Goal: Communication & Community: Ask a question

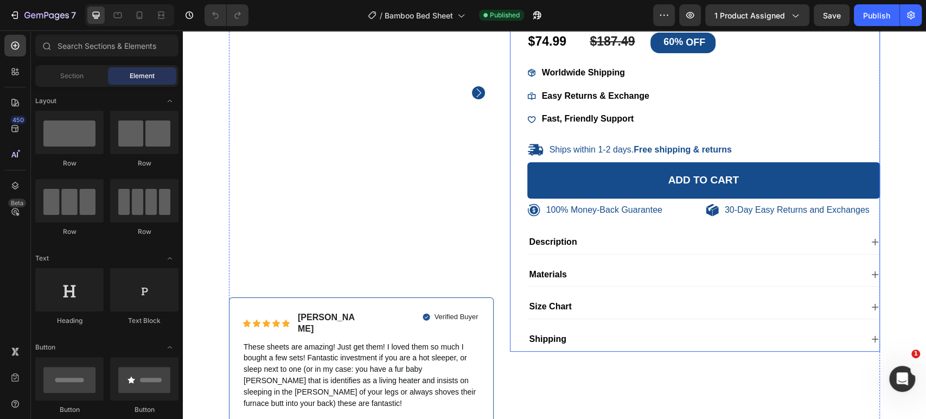
scroll to position [120, 0]
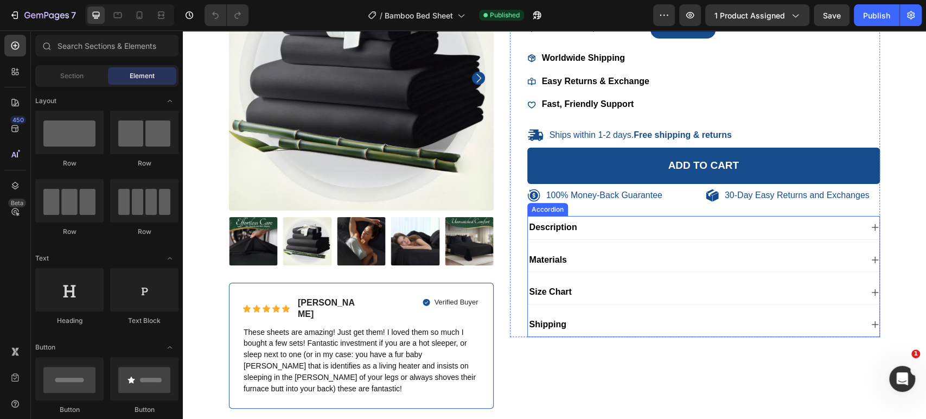
click at [598, 299] on div "Size Chart" at bounding box center [695, 292] width 335 height 15
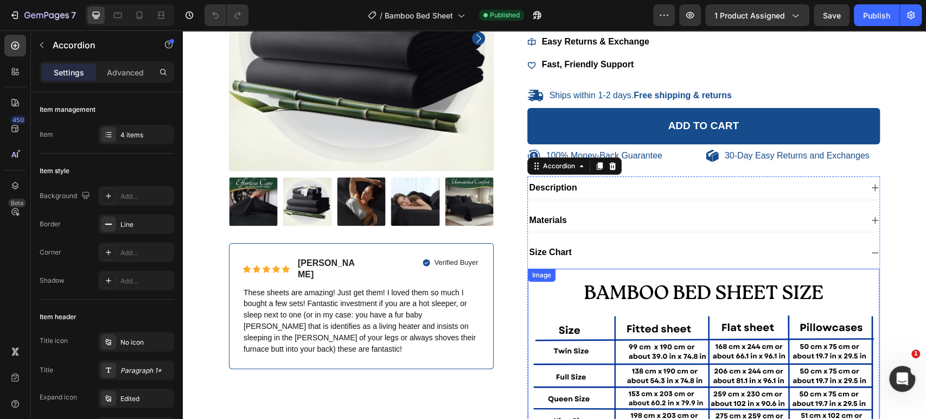
scroll to position [181, 0]
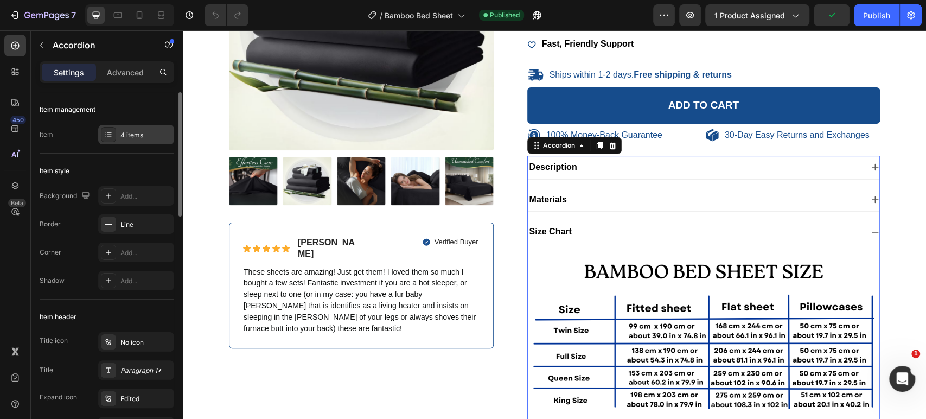
click at [117, 137] on div "4 items" at bounding box center [136, 135] width 76 height 20
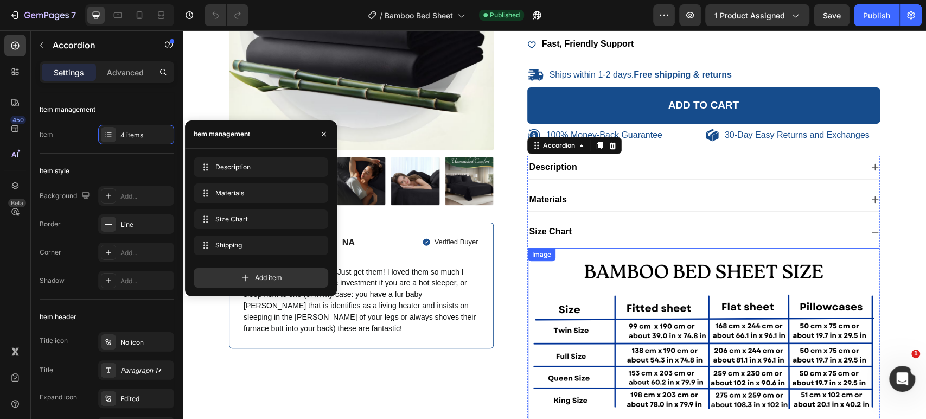
click at [767, 301] on img at bounding box center [704, 336] width 352 height 176
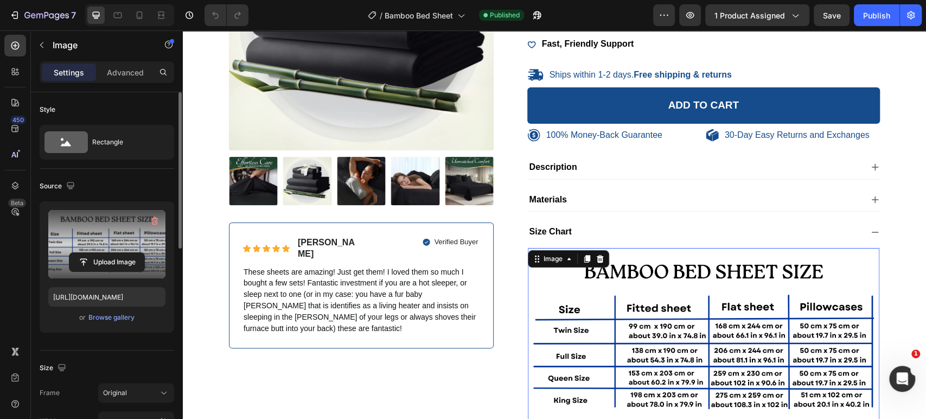
click at [119, 233] on label at bounding box center [106, 244] width 117 height 68
click at [119, 253] on input "file" at bounding box center [106, 262] width 75 height 18
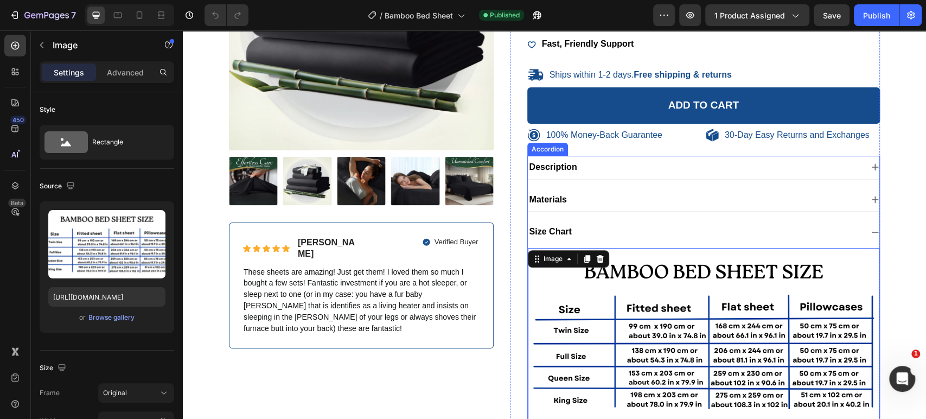
click at [616, 239] on div "Size Chart" at bounding box center [695, 232] width 335 height 15
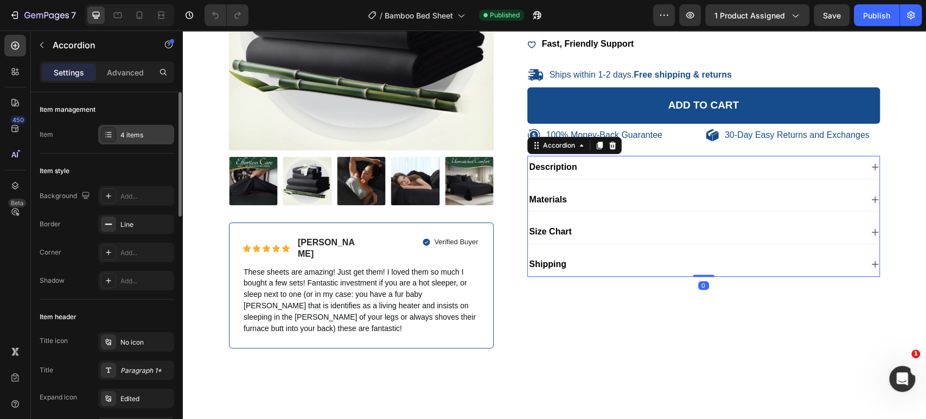
click at [138, 125] on div "4 items" at bounding box center [136, 135] width 76 height 20
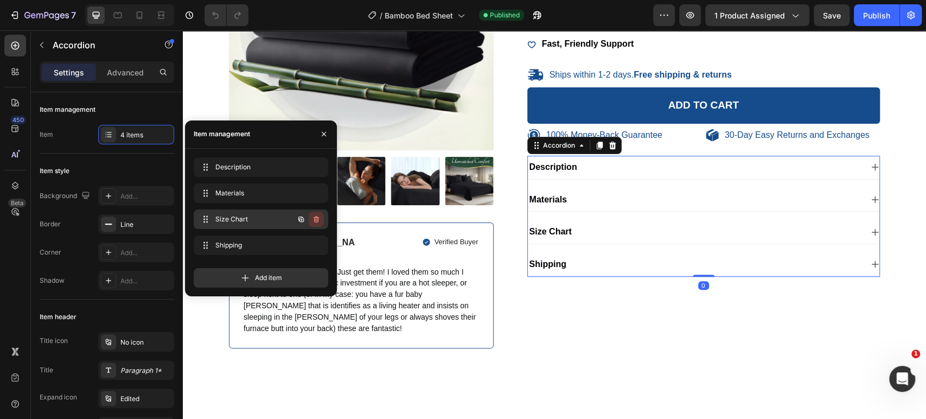
click at [314, 217] on icon "button" at bounding box center [316, 219] width 5 height 7
click at [320, 221] on button "Delete" at bounding box center [309, 219] width 30 height 15
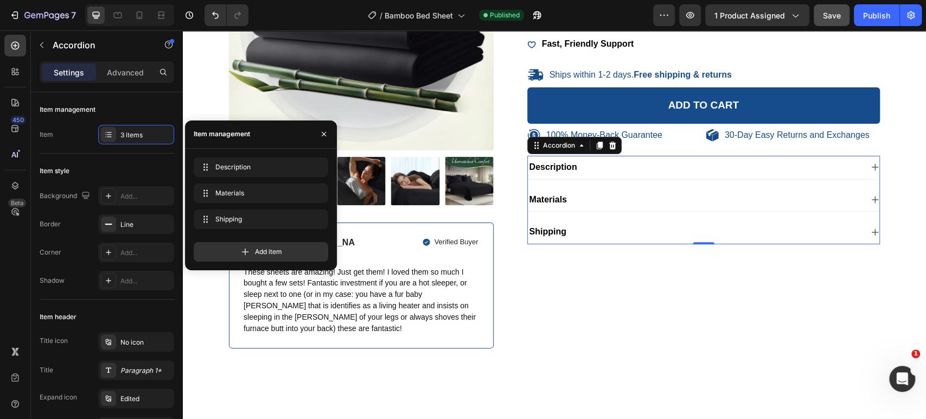
click at [838, 19] on span "Save" at bounding box center [832, 15] width 18 height 9
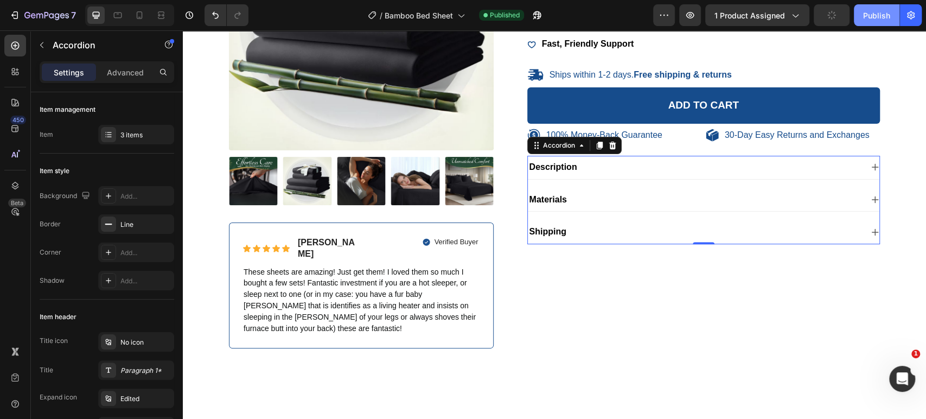
click at [879, 20] on button "Publish" at bounding box center [877, 15] width 46 height 22
click at [700, 17] on button "button" at bounding box center [690, 15] width 22 height 22
click at [898, 381] on icon "Open Intercom Messenger" at bounding box center [901, 377] width 18 height 18
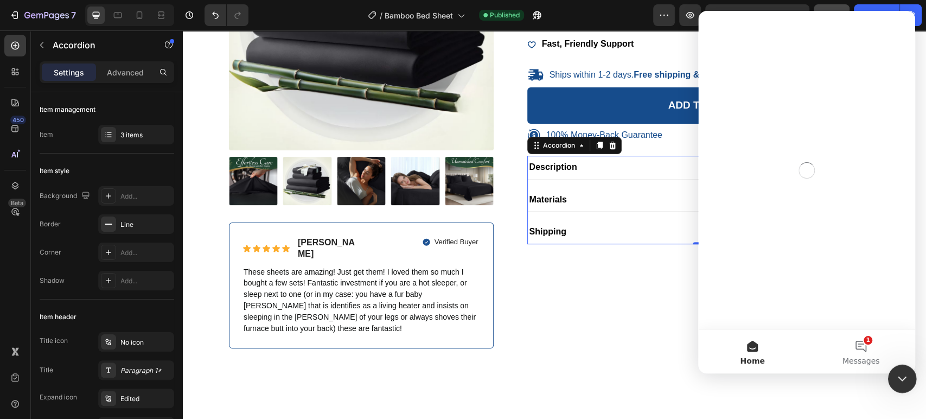
scroll to position [0, 0]
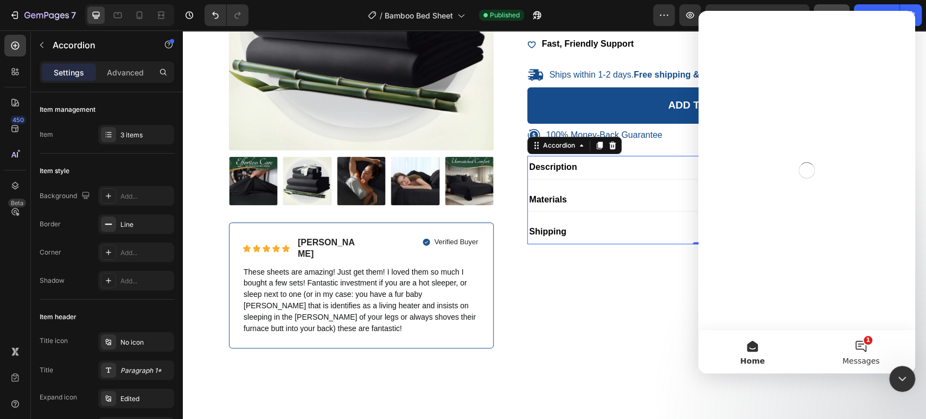
click at [868, 352] on button "1 Messages" at bounding box center [861, 351] width 108 height 43
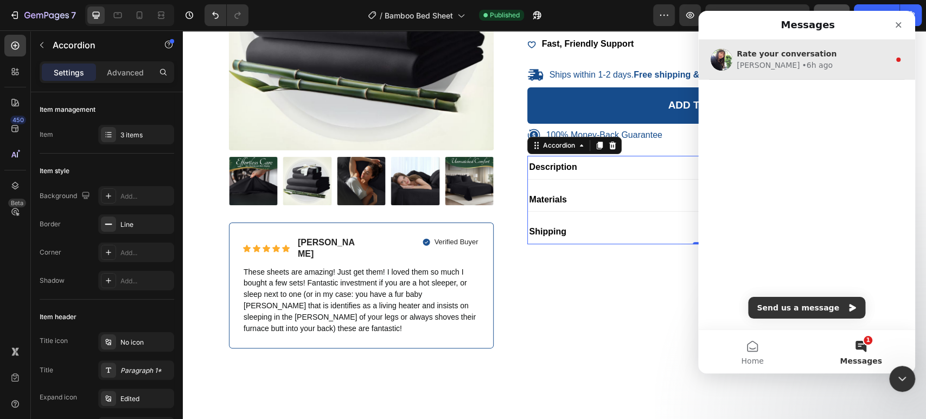
click at [802, 64] on div "• 6h ago" at bounding box center [817, 65] width 31 height 11
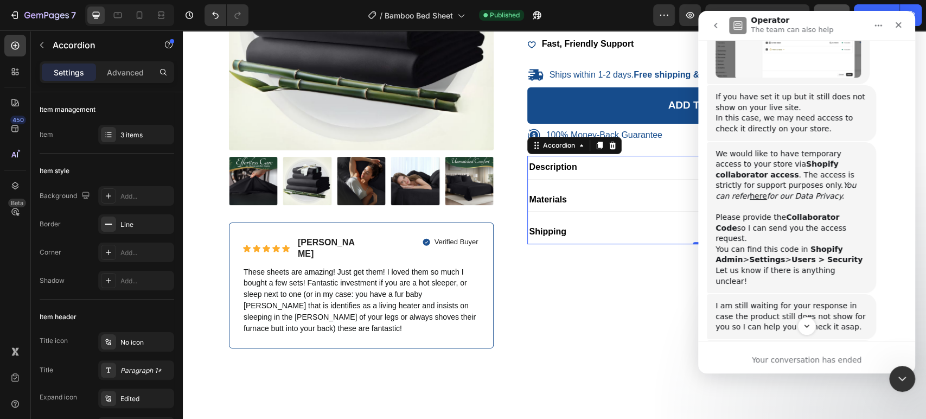
scroll to position [1253, 0]
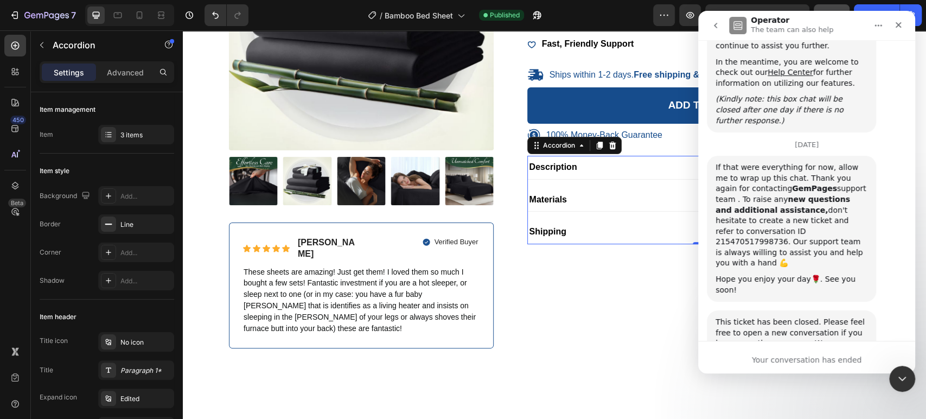
click at [720, 29] on button "go back" at bounding box center [715, 25] width 21 height 21
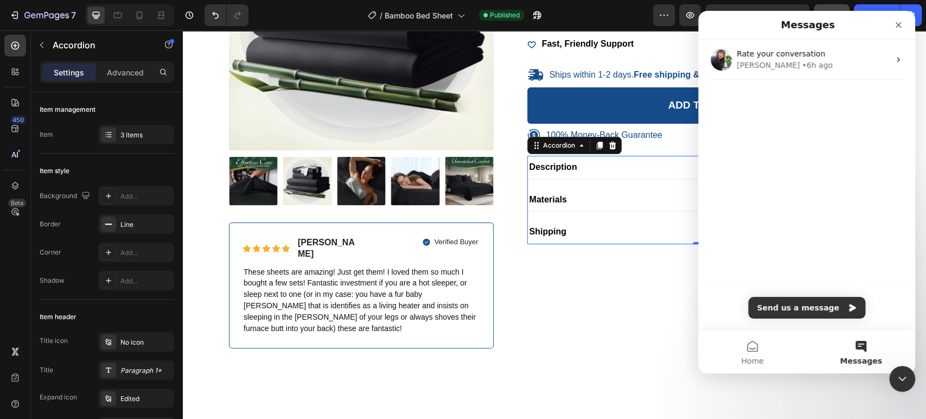
scroll to position [0, 0]
click at [902, 20] on div "Close" at bounding box center [899, 25] width 20 height 20
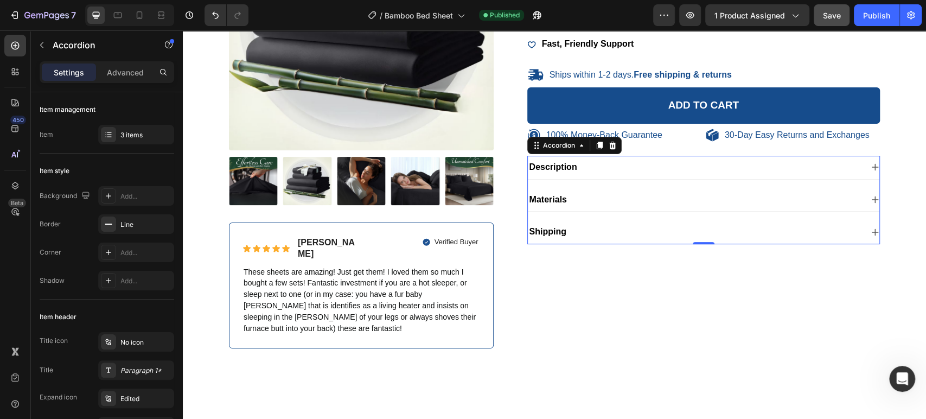
click at [612, 207] on div "Materials" at bounding box center [695, 200] width 335 height 15
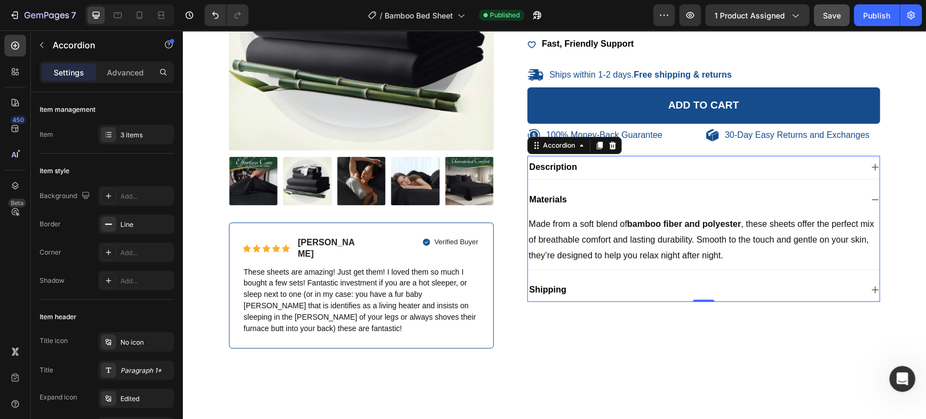
click at [612, 207] on div "Materials" at bounding box center [695, 200] width 335 height 15
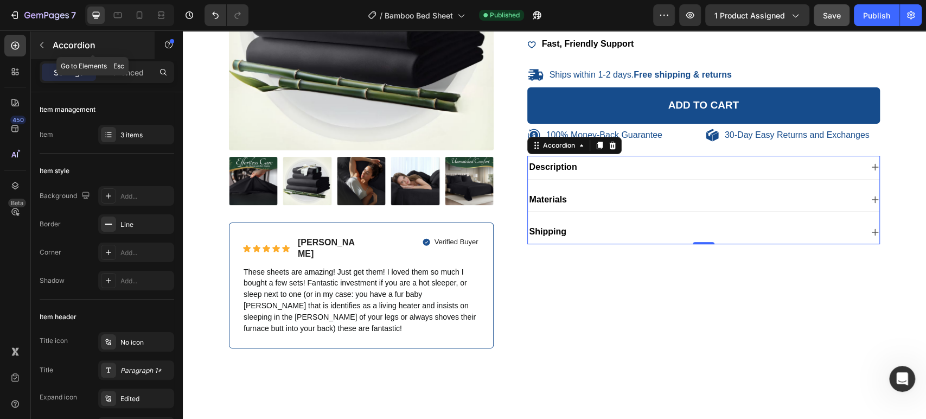
click at [47, 44] on button "button" at bounding box center [41, 44] width 17 height 17
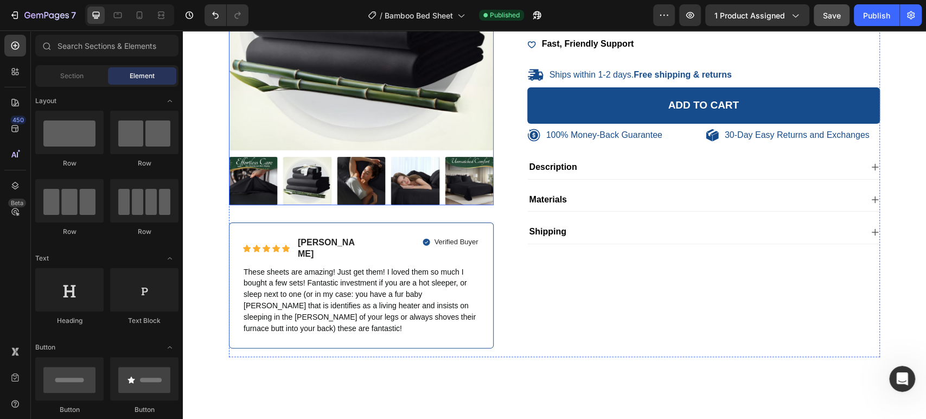
click at [672, 207] on div "Materials" at bounding box center [695, 200] width 335 height 15
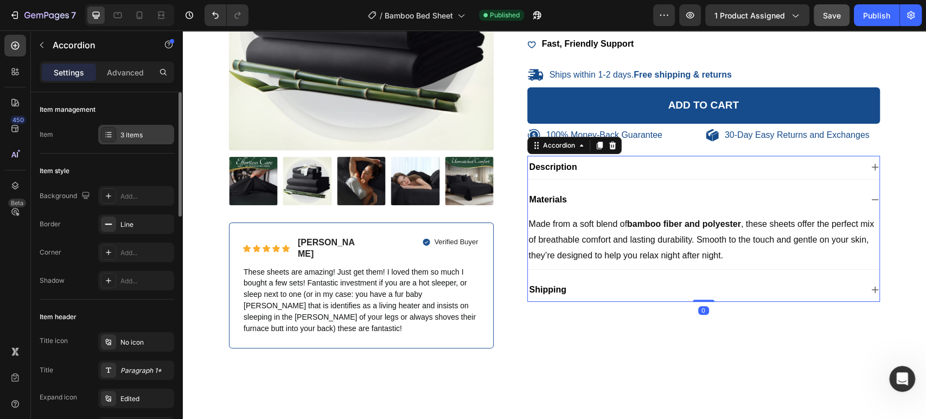
click at [158, 141] on div "3 items" at bounding box center [136, 135] width 76 height 20
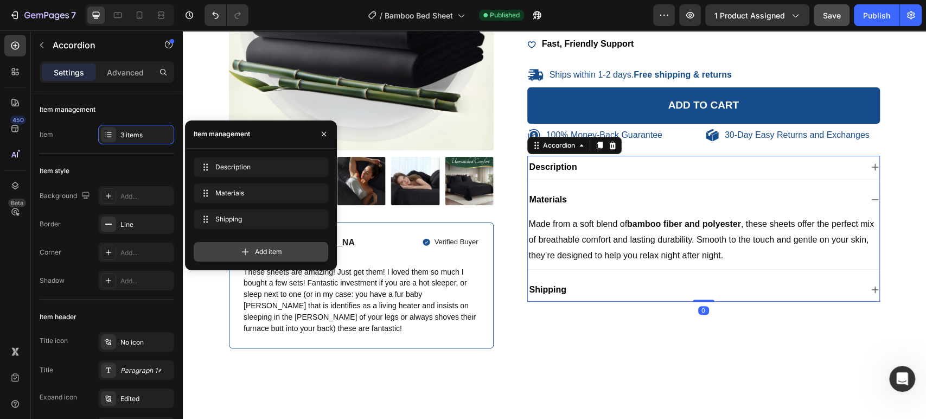
click at [258, 255] on span "Add item" at bounding box center [268, 252] width 27 height 10
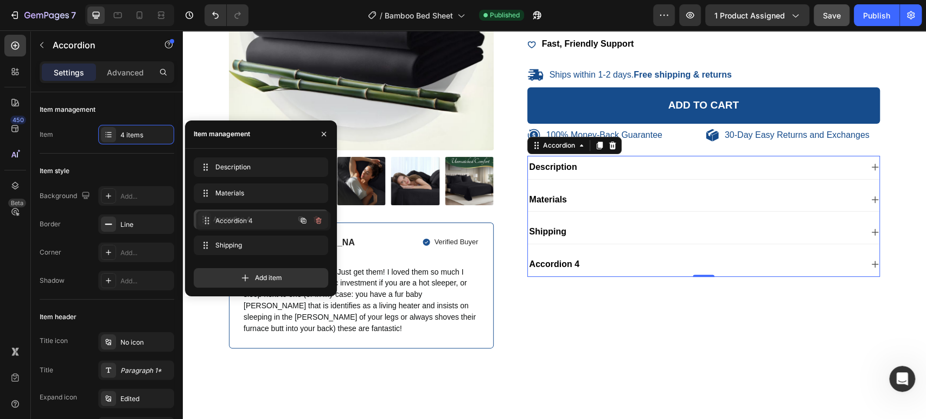
drag, startPoint x: 202, startPoint y: 244, endPoint x: 425, endPoint y: 282, distance: 226.2
click at [578, 239] on div "Accordion 4" at bounding box center [695, 232] width 335 height 15
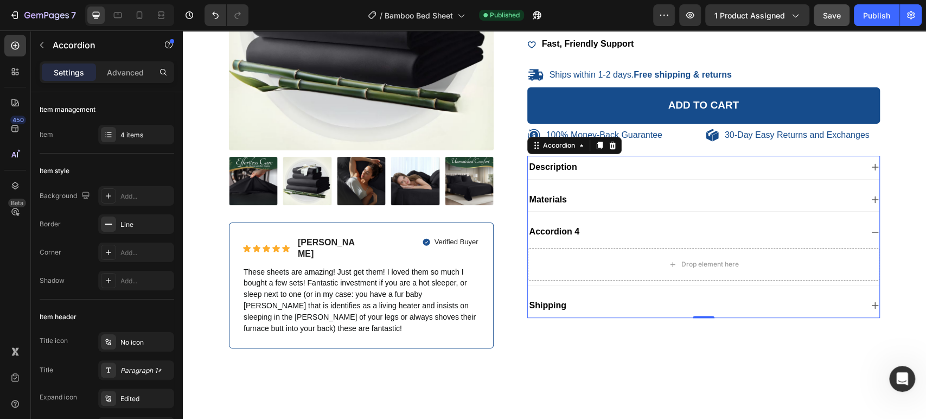
click at [563, 239] on div "Accordion 4" at bounding box center [554, 232] width 53 height 15
click at [563, 238] on p "Accordion 4" at bounding box center [554, 231] width 50 height 11
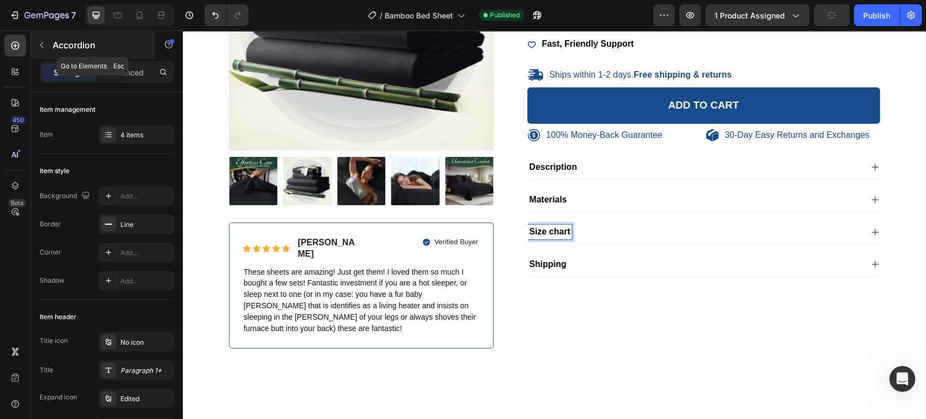
click at [44, 47] on icon "button" at bounding box center [41, 45] width 9 height 9
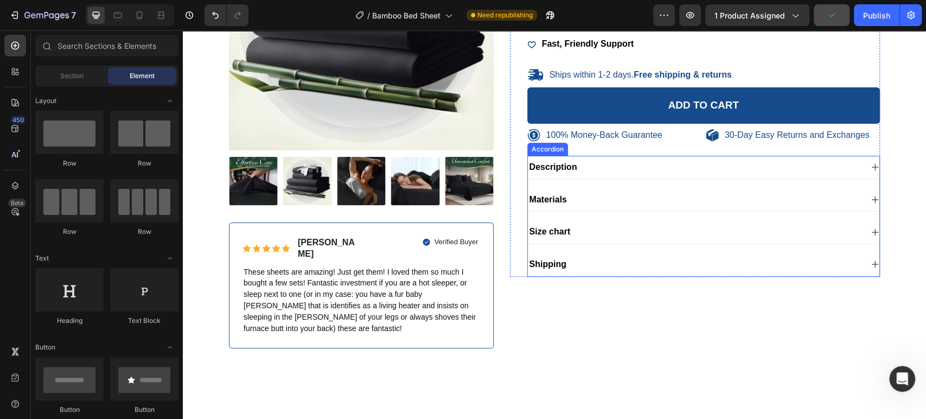
click at [680, 239] on div "Size chart" at bounding box center [695, 232] width 335 height 15
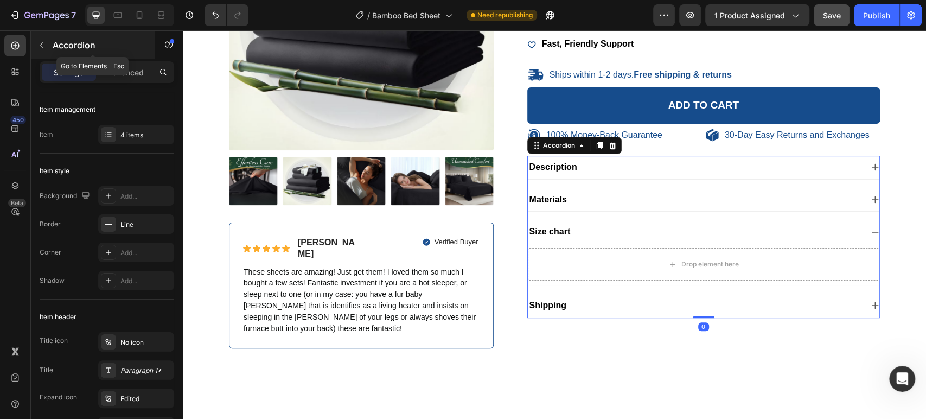
click at [48, 41] on button "button" at bounding box center [41, 44] width 17 height 17
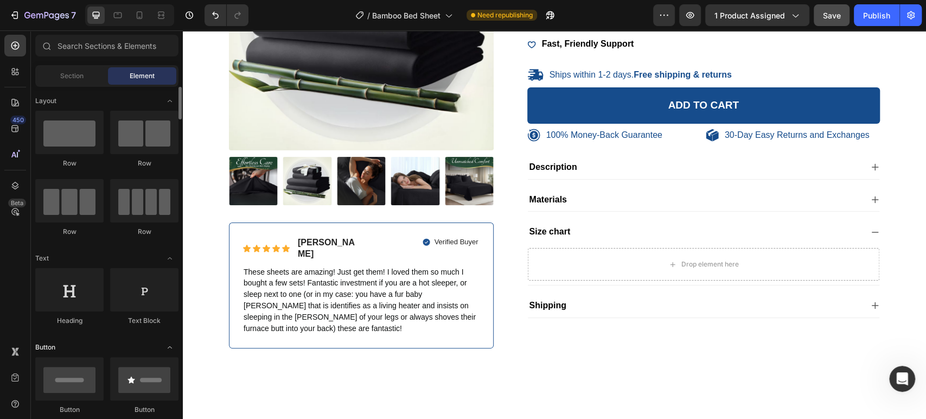
scroll to position [181, 0]
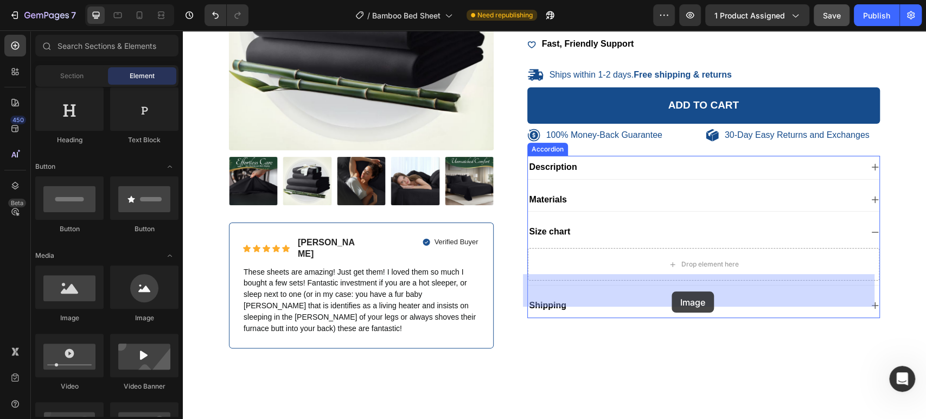
drag, startPoint x: 297, startPoint y: 308, endPoint x: 700, endPoint y: 299, distance: 402.6
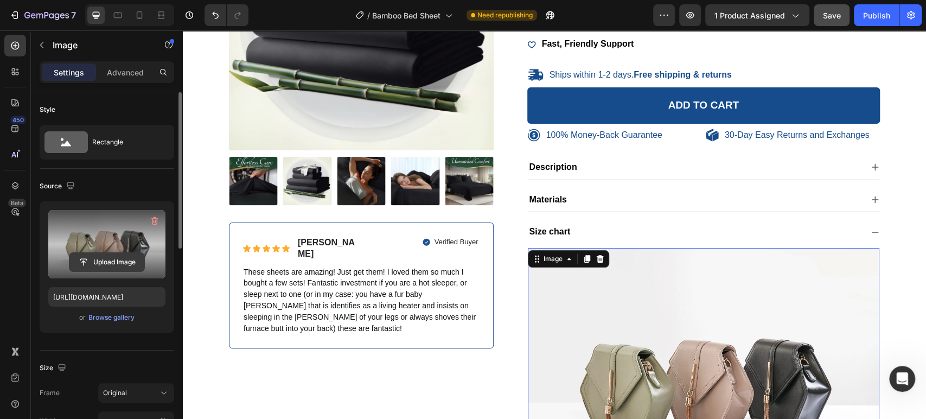
click at [90, 253] on input "file" at bounding box center [106, 262] width 75 height 18
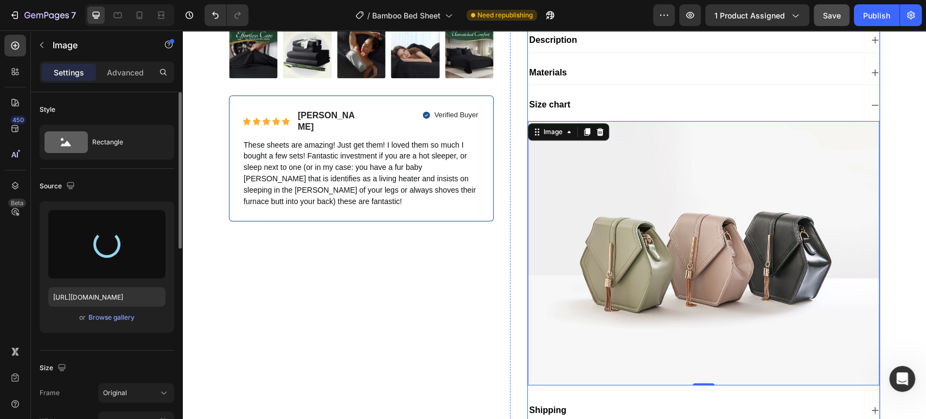
scroll to position [361, 0]
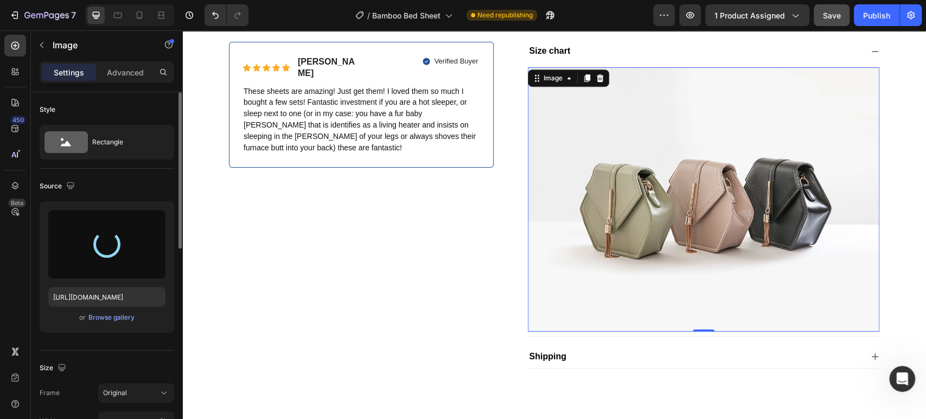
type input "[URL][DOMAIN_NAME]"
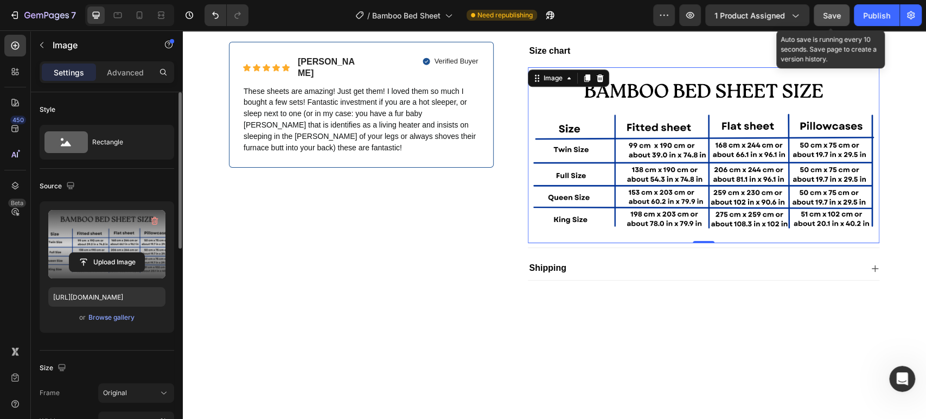
click at [833, 10] on div "Save" at bounding box center [832, 15] width 18 height 11
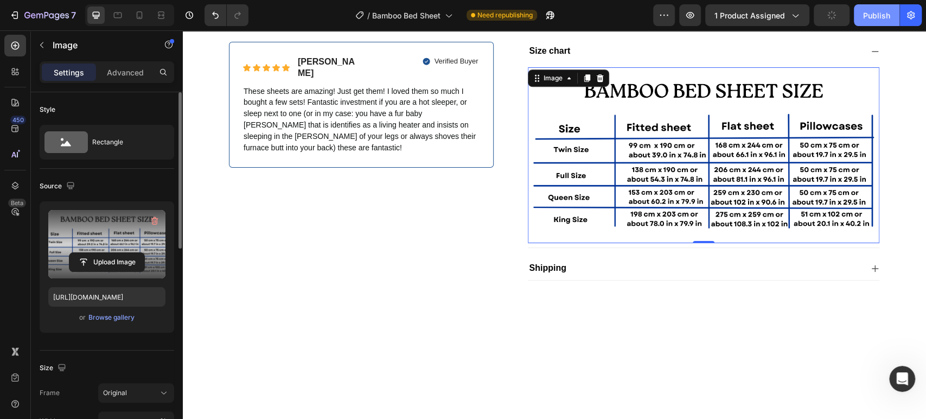
click at [860, 6] on button "Publish" at bounding box center [877, 15] width 46 height 22
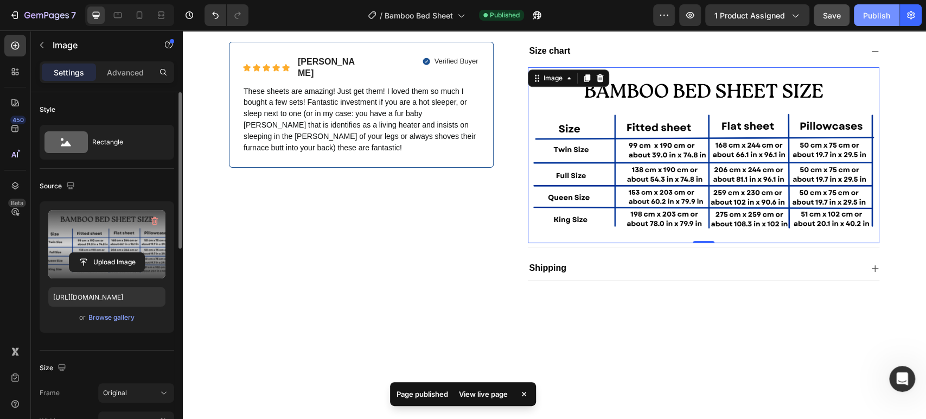
click at [870, 10] on div "Publish" at bounding box center [876, 15] width 27 height 11
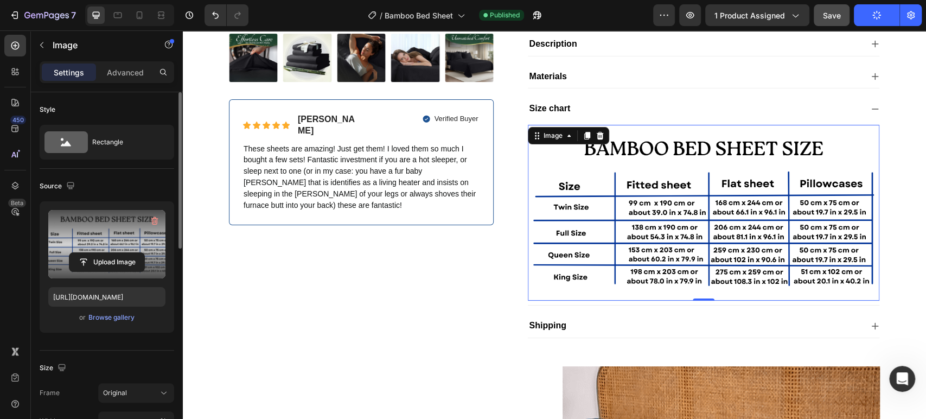
scroll to position [301, 0]
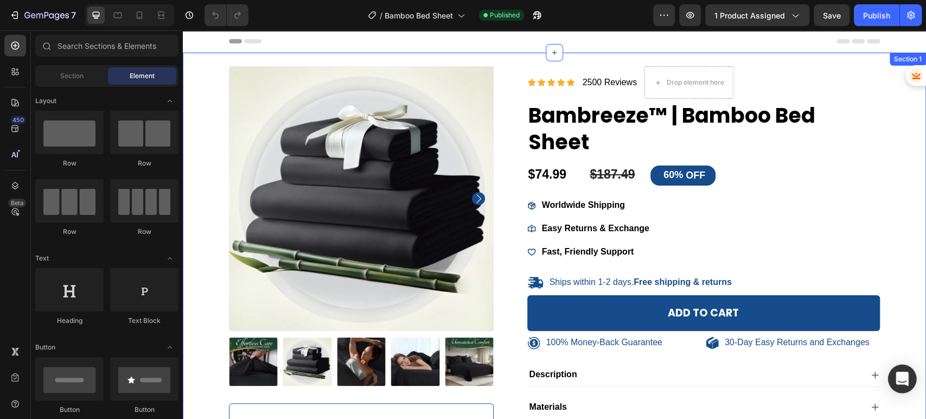
click at [894, 382] on div "Open Intercom Messenger" at bounding box center [902, 379] width 29 height 29
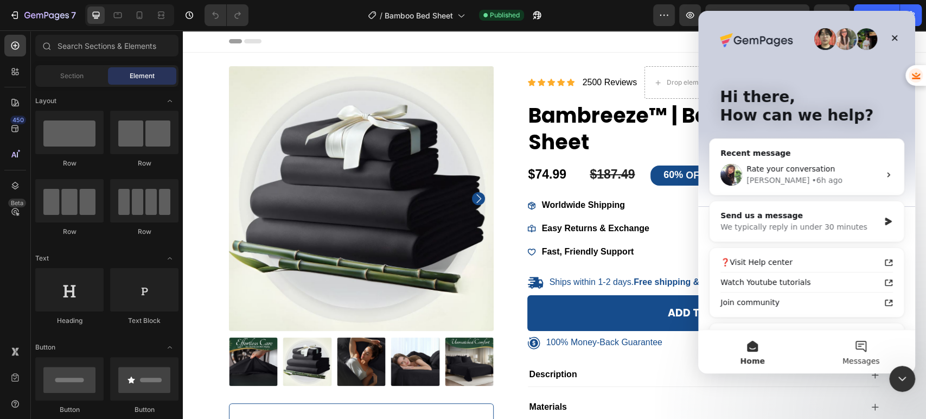
click at [857, 346] on button "Messages" at bounding box center [861, 351] width 108 height 43
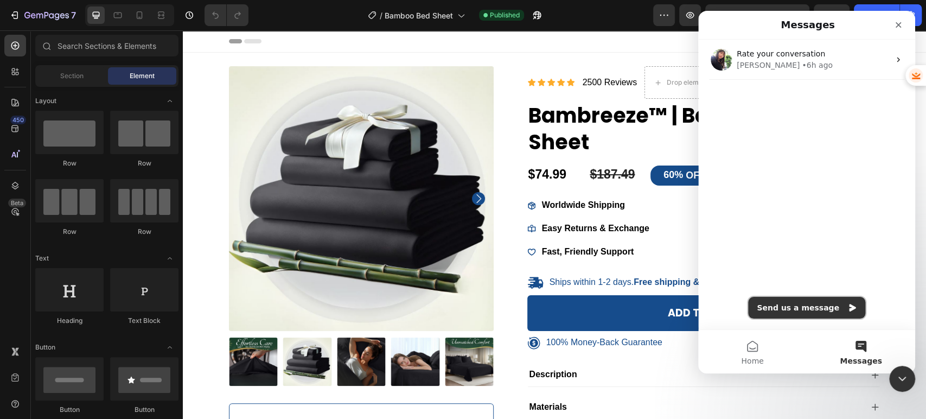
click at [849, 310] on icon "Intercom messenger" at bounding box center [852, 308] width 7 height 8
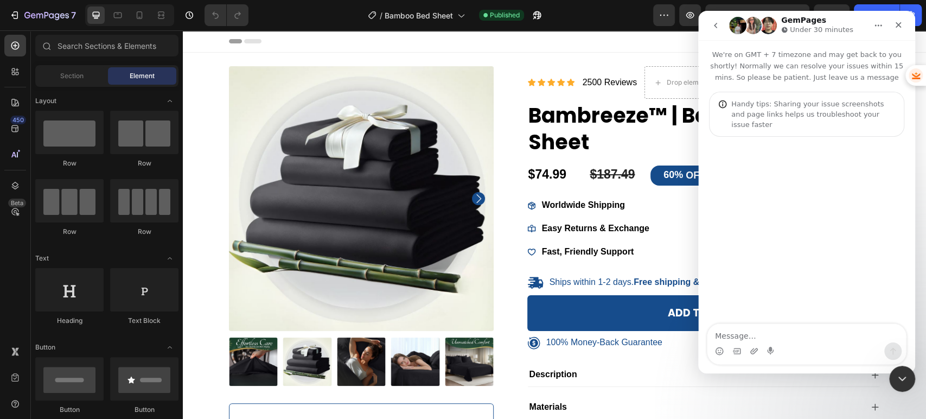
click at [821, 333] on textarea "Message…" at bounding box center [806, 333] width 199 height 18
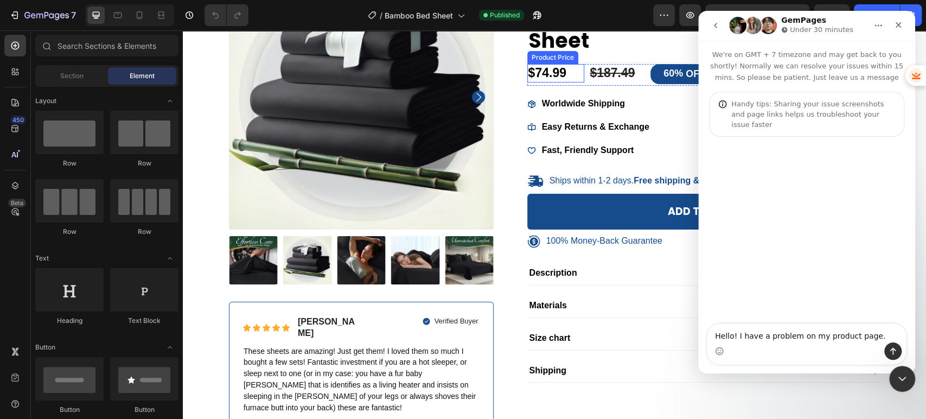
scroll to position [120, 0]
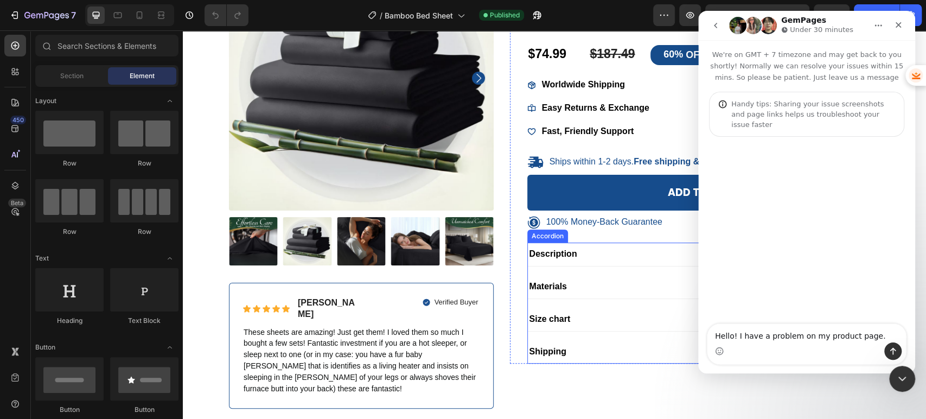
type textarea "Hello! I have a problem on my product page."
click at [597, 315] on div "Size chart" at bounding box center [695, 319] width 335 height 15
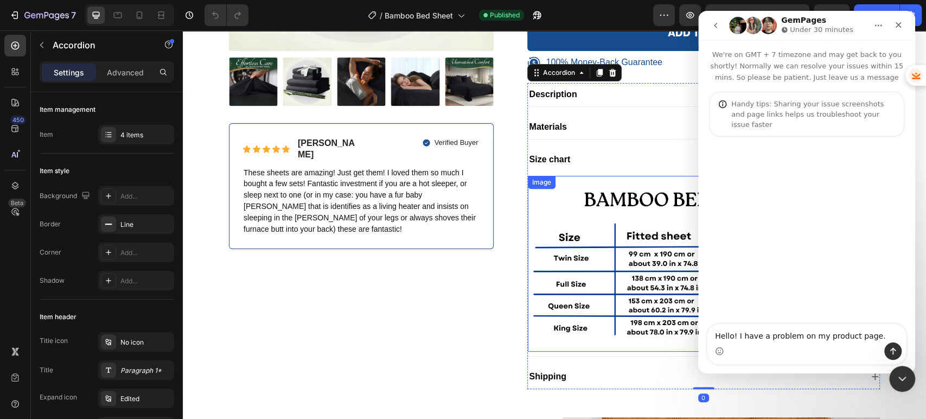
scroll to position [301, 0]
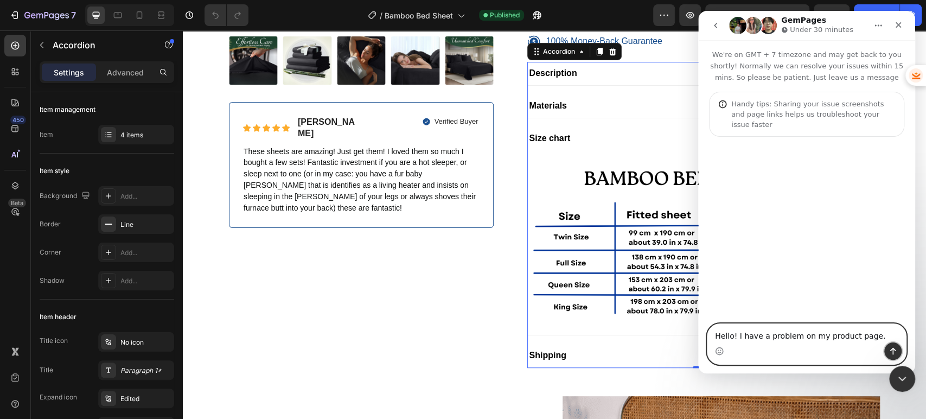
click at [890, 350] on icon "Send a message…" at bounding box center [893, 351] width 9 height 9
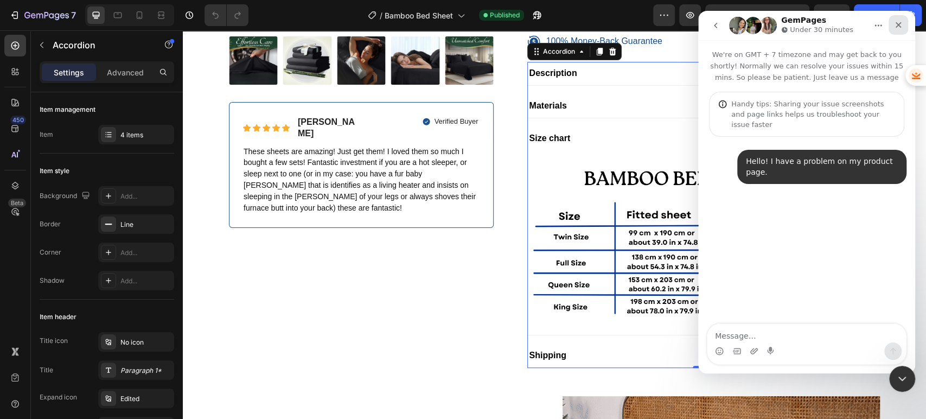
click at [896, 22] on icon "Close" at bounding box center [898, 25] width 9 height 9
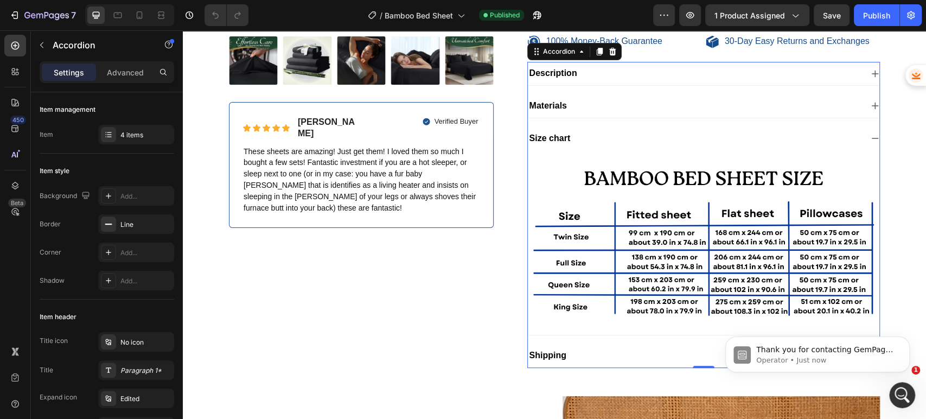
scroll to position [0, 0]
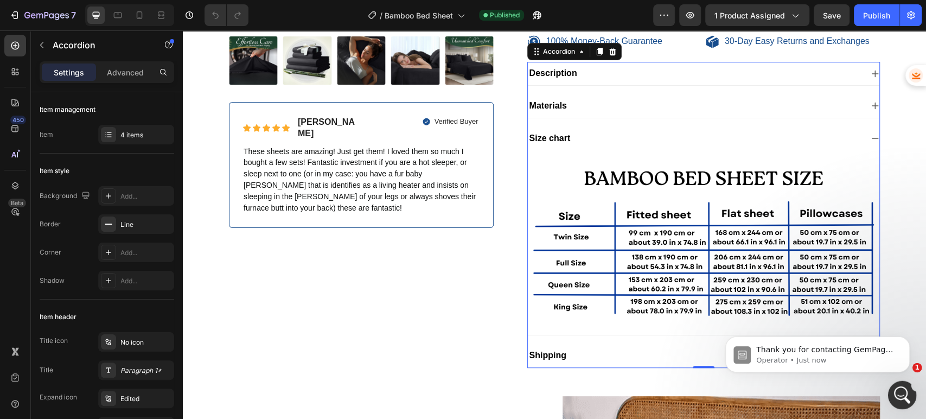
click at [901, 390] on icon "Open Intercom Messenger" at bounding box center [901, 393] width 8 height 9
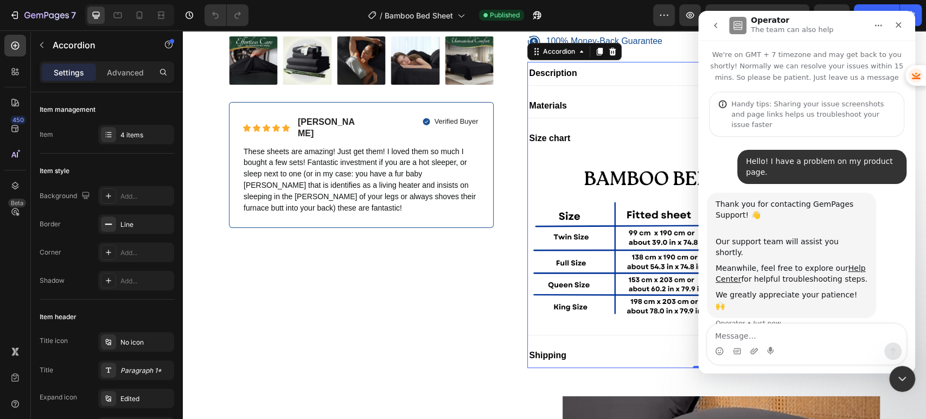
click at [799, 321] on div "Hello! I have a problem on my product page. • Just now Thank you for contacting…" at bounding box center [806, 239] width 217 height 205
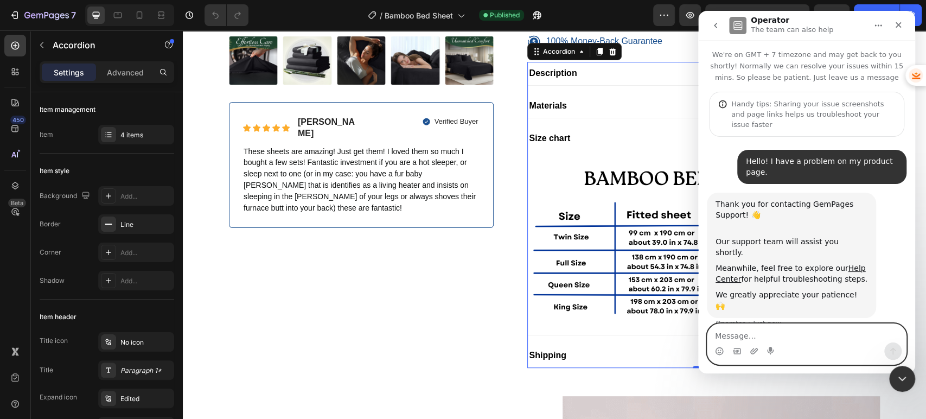
click at [794, 333] on textarea "Message…" at bounding box center [806, 333] width 199 height 18
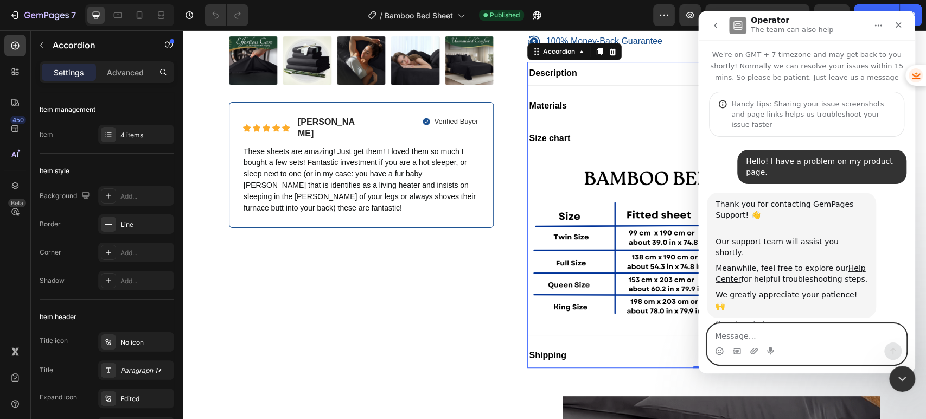
paste textarea "i"
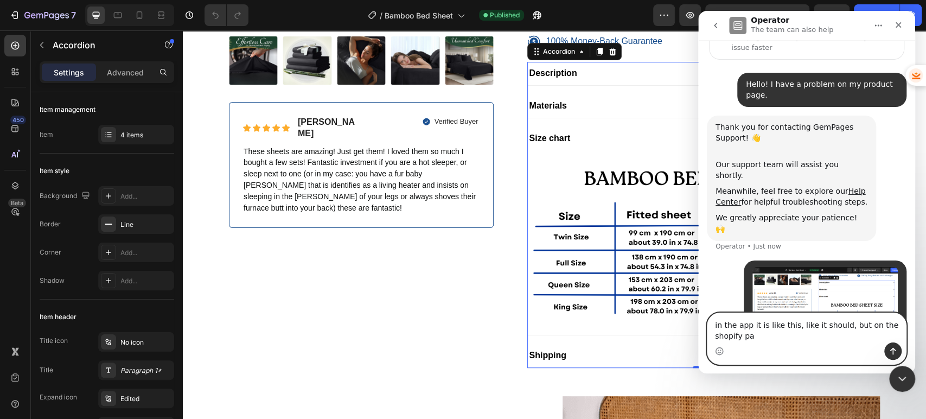
scroll to position [88, 0]
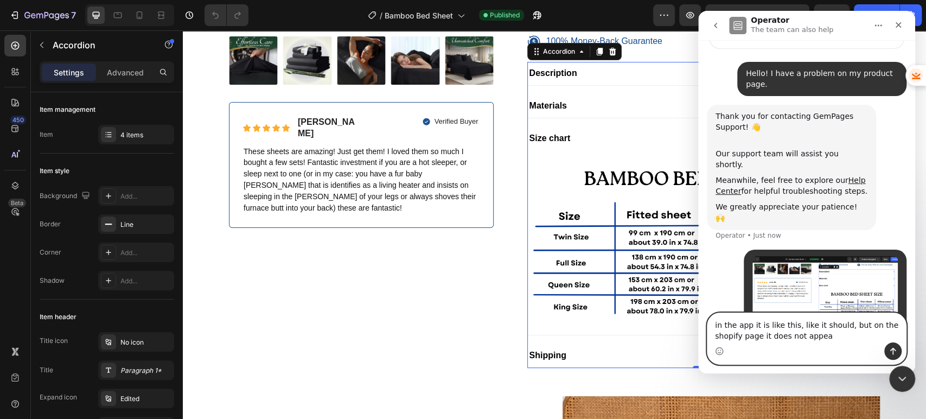
type textarea "in the app it is like this, like it should, but on the shopify page it does not…"
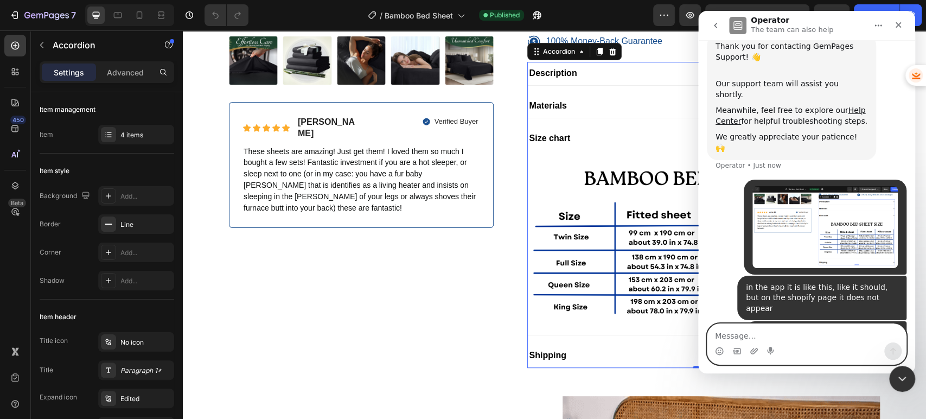
scroll to position [186, 0]
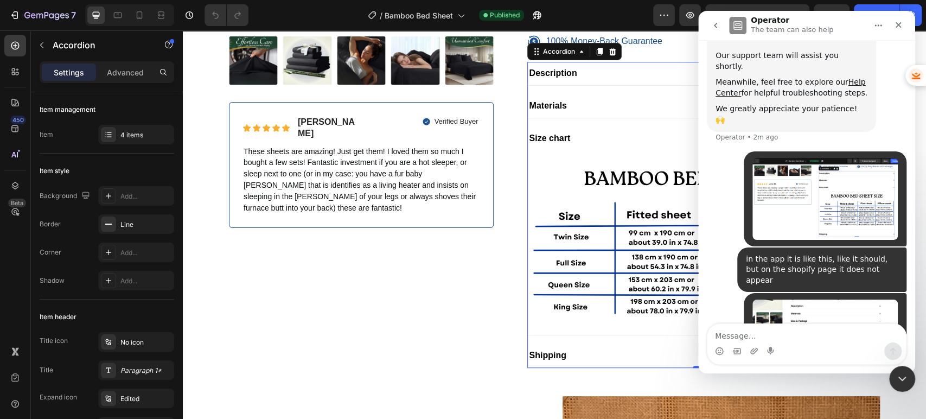
click at [713, 24] on icon "go back" at bounding box center [715, 25] width 9 height 9
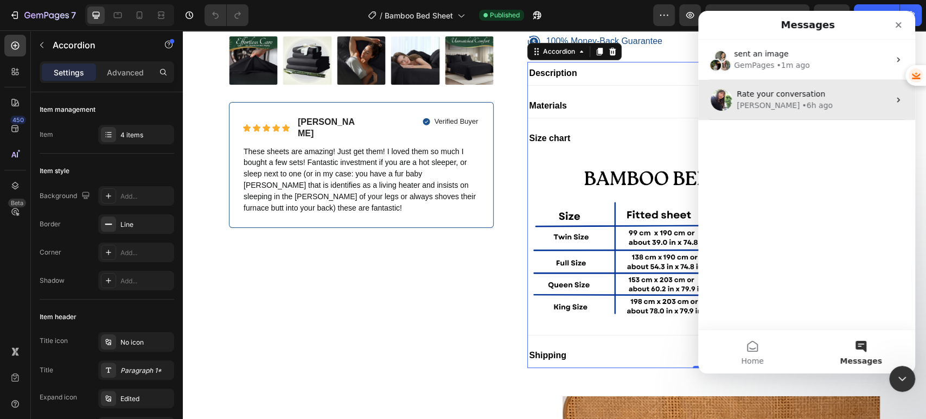
scroll to position [0, 0]
click at [811, 106] on div "Tina • 6h ago" at bounding box center [813, 105] width 153 height 11
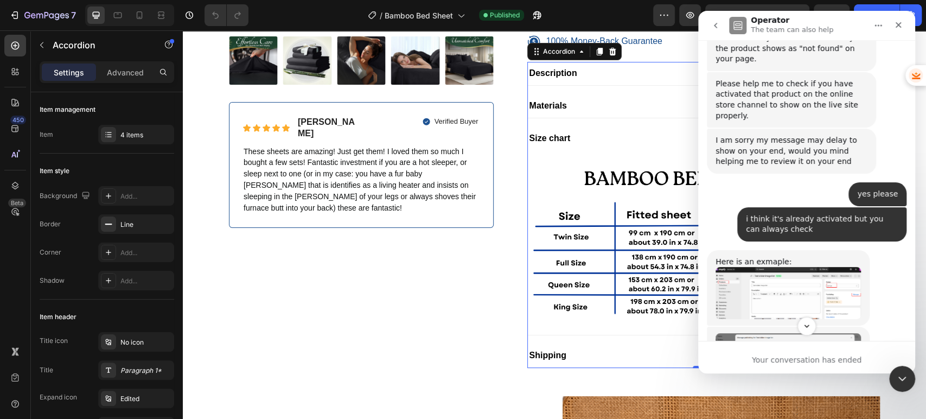
scroll to position [552, 0]
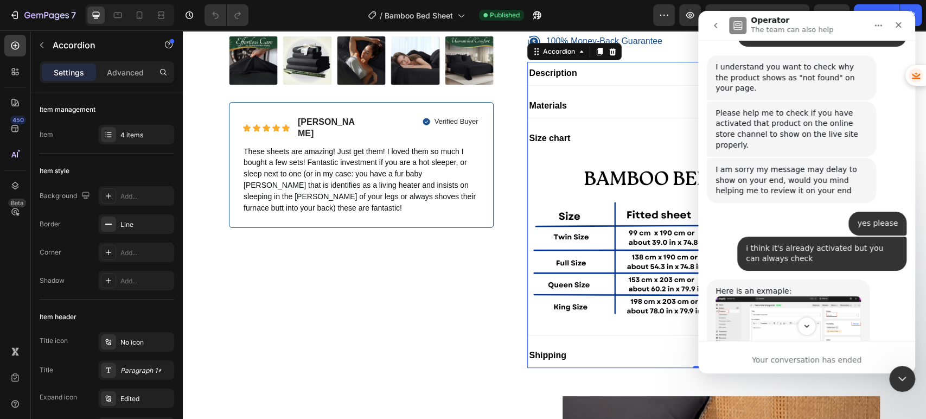
click at [801, 296] on img "Tina says…" at bounding box center [788, 322] width 145 height 52
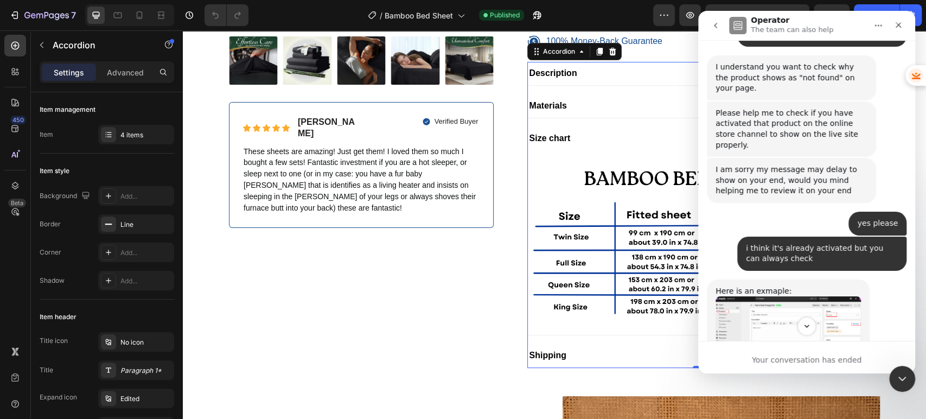
scroll to position [0, 0]
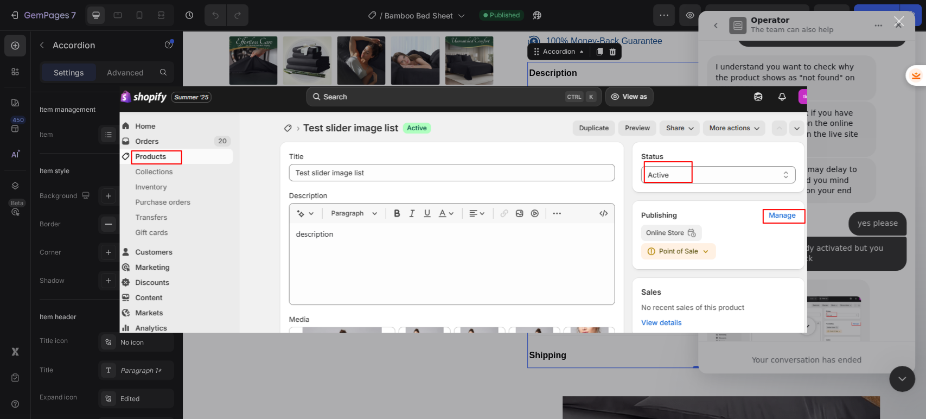
click at [874, 272] on div "Intercom messenger" at bounding box center [463, 209] width 926 height 419
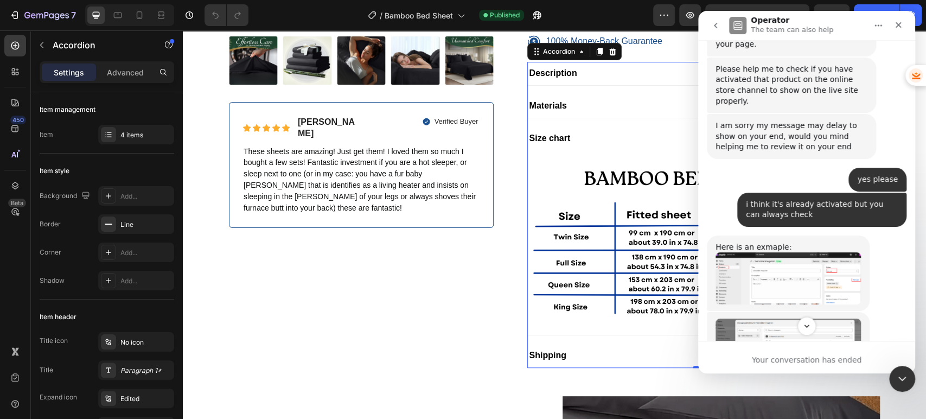
scroll to position [612, 0]
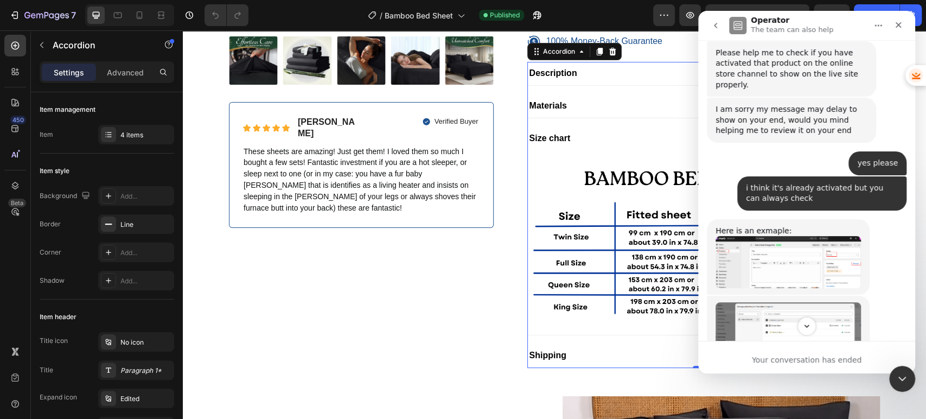
click at [818, 302] on img "Tina says…" at bounding box center [788, 331] width 145 height 58
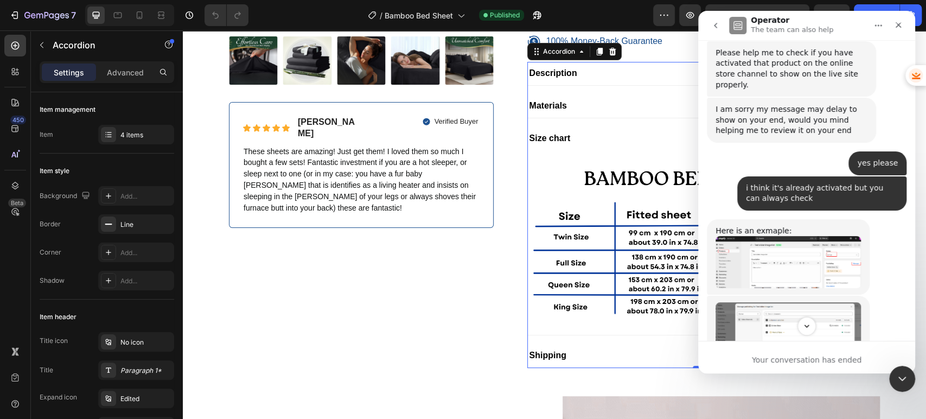
scroll to position [0, 0]
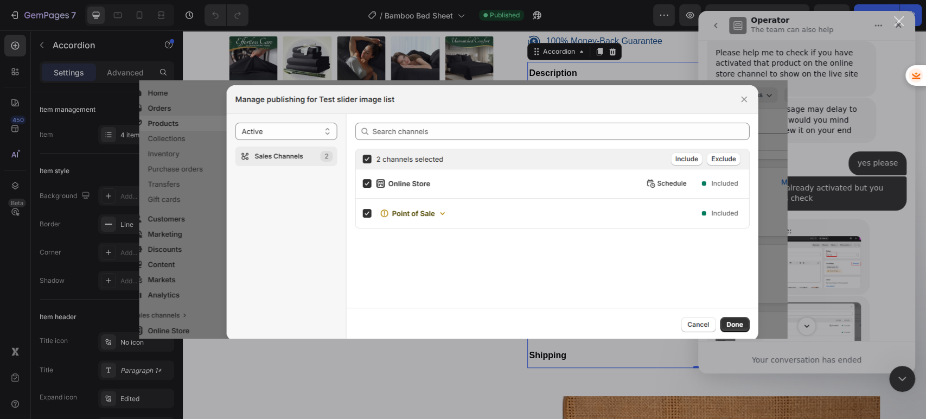
click at [852, 245] on div "Intercom messenger" at bounding box center [463, 209] width 926 height 419
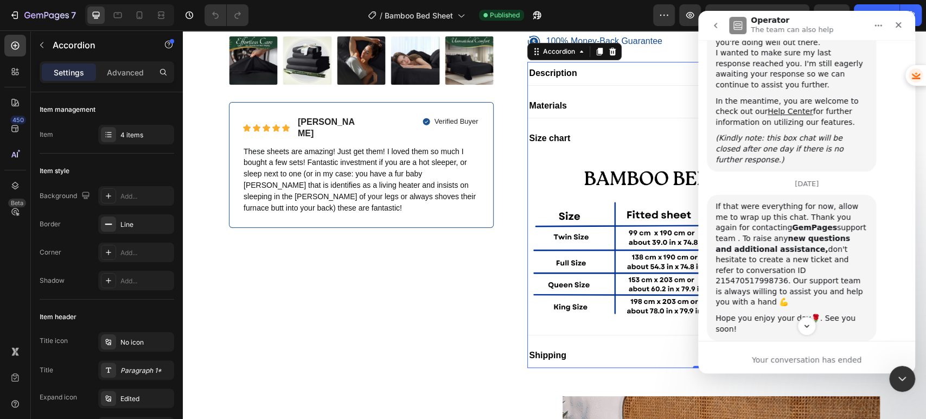
scroll to position [1253, 0]
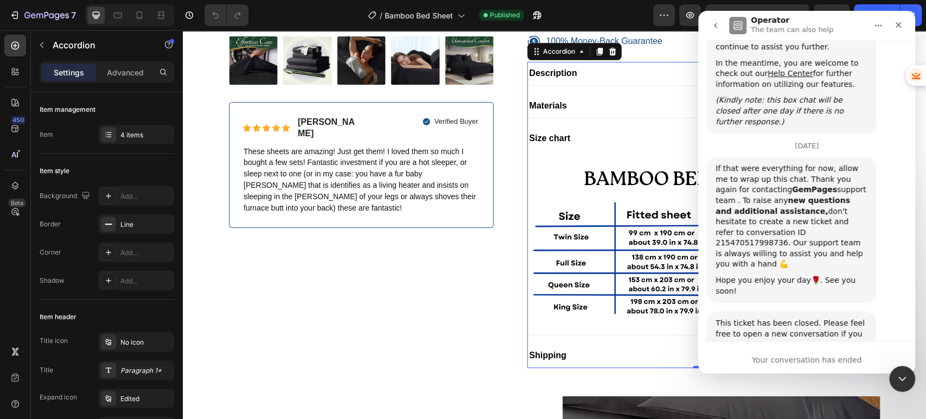
click at [713, 27] on icon "go back" at bounding box center [715, 25] width 9 height 9
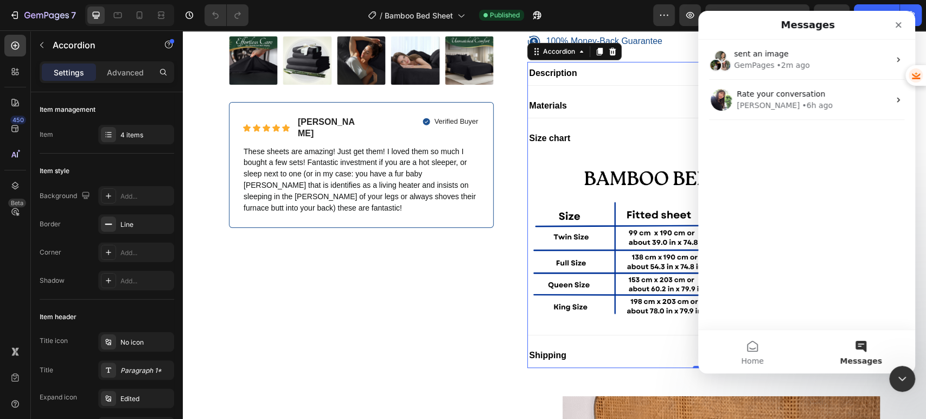
scroll to position [0, 0]
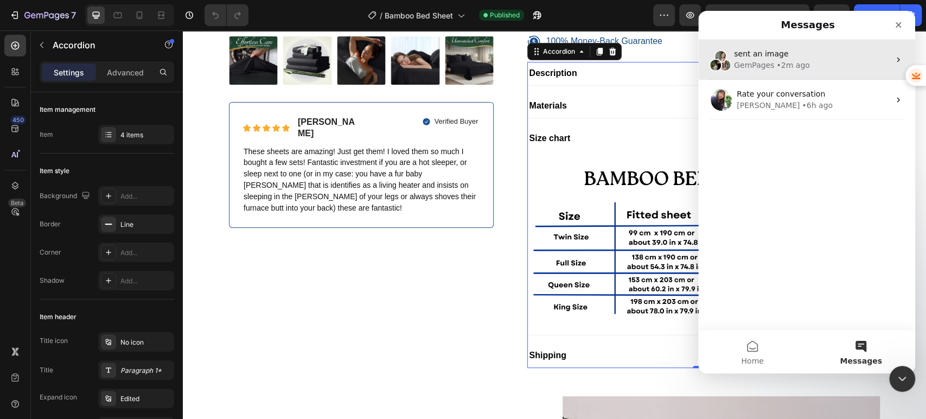
click at [776, 63] on div "• 2m ago" at bounding box center [792, 65] width 33 height 11
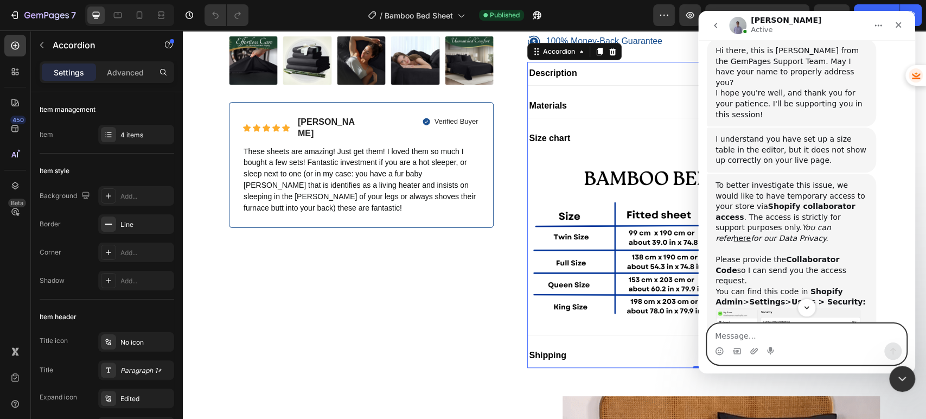
scroll to position [537, 0]
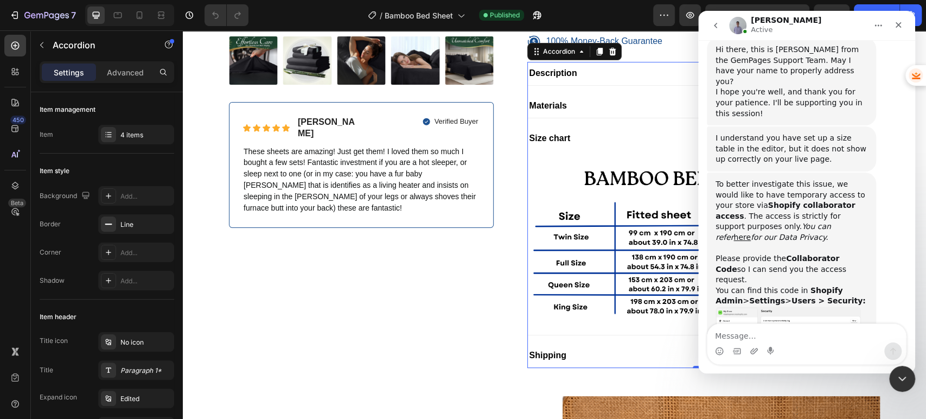
click at [823, 306] on img "Brad says…" at bounding box center [788, 335] width 145 height 58
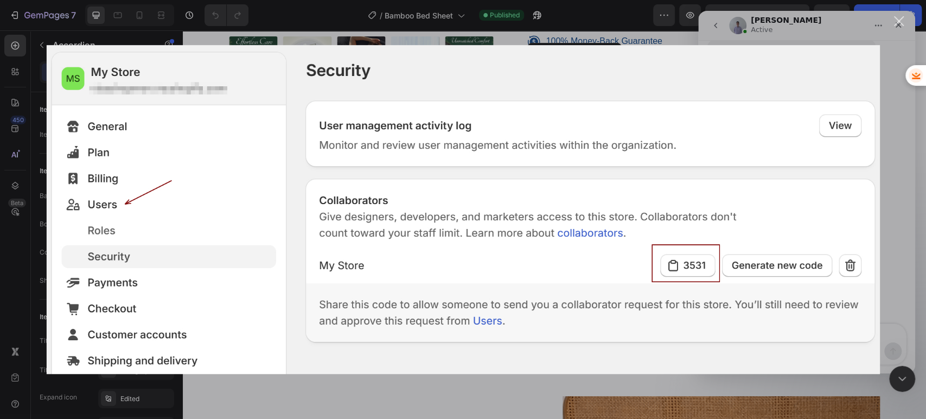
scroll to position [0, 0]
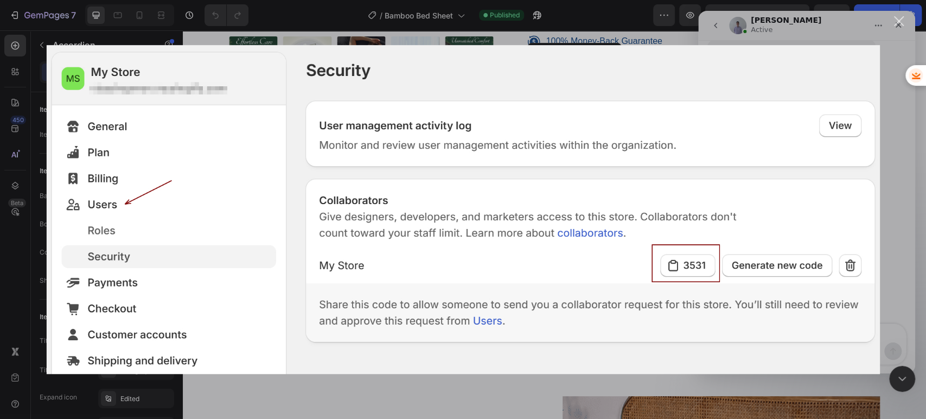
click at [906, 206] on div "Intercom messenger" at bounding box center [463, 209] width 926 height 419
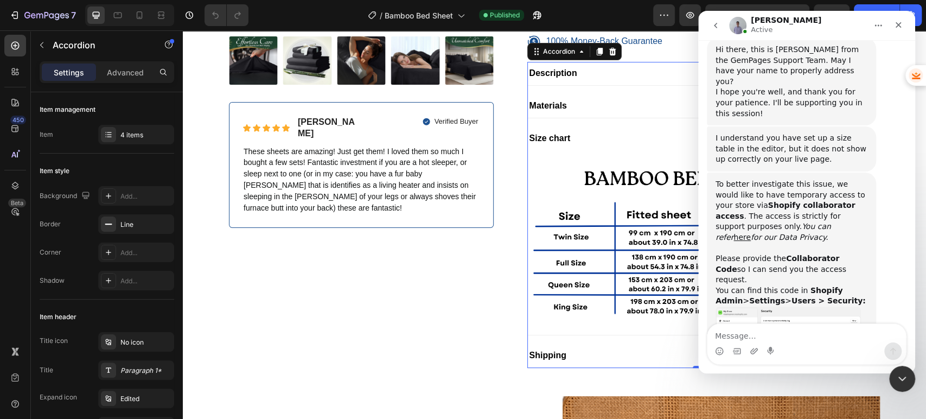
click at [810, 306] on img "Brad says…" at bounding box center [788, 335] width 145 height 58
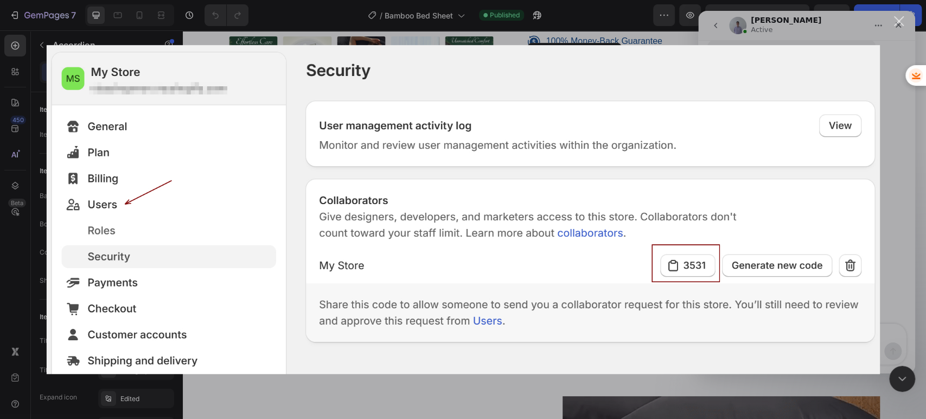
click at [916, 120] on div "Intercom messenger" at bounding box center [463, 209] width 926 height 419
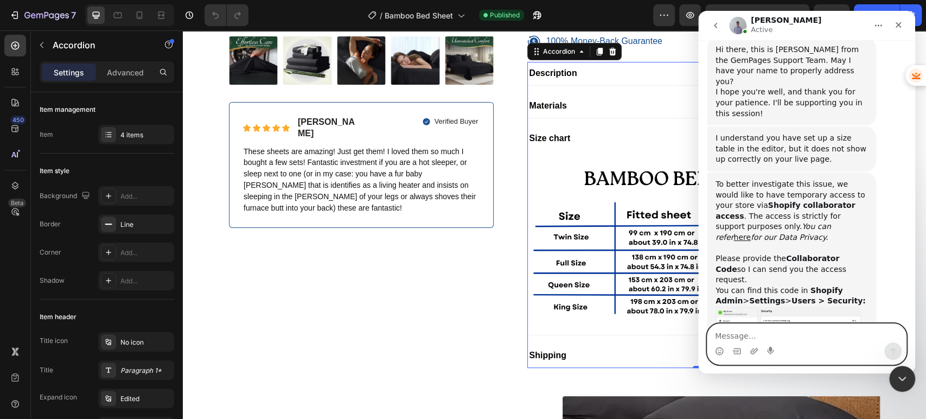
click at [785, 333] on textarea "Message…" at bounding box center [806, 333] width 199 height 18
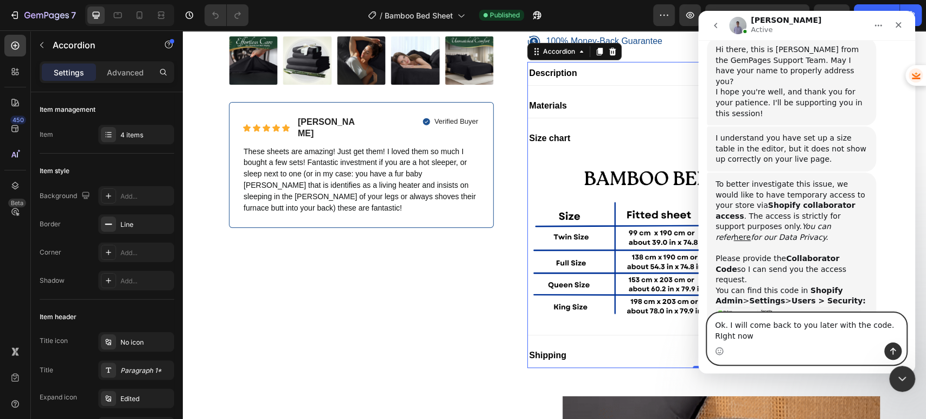
scroll to position [547, 0]
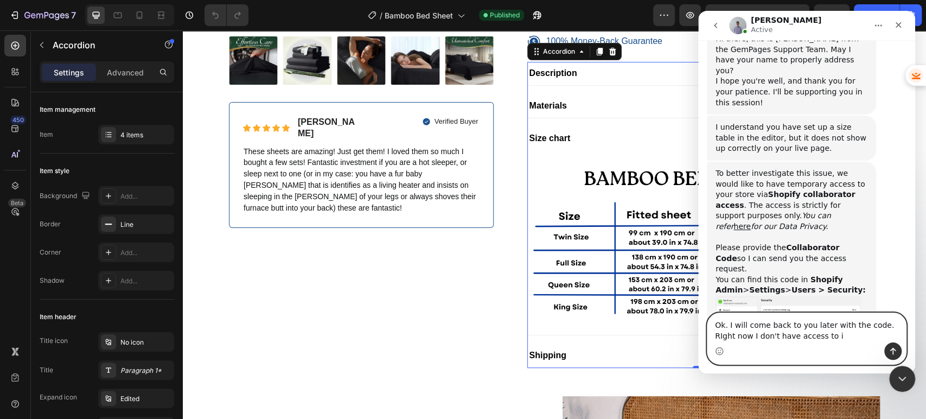
type textarea "Ok. I will come back to you later with the code. RIght now I don't have access …"
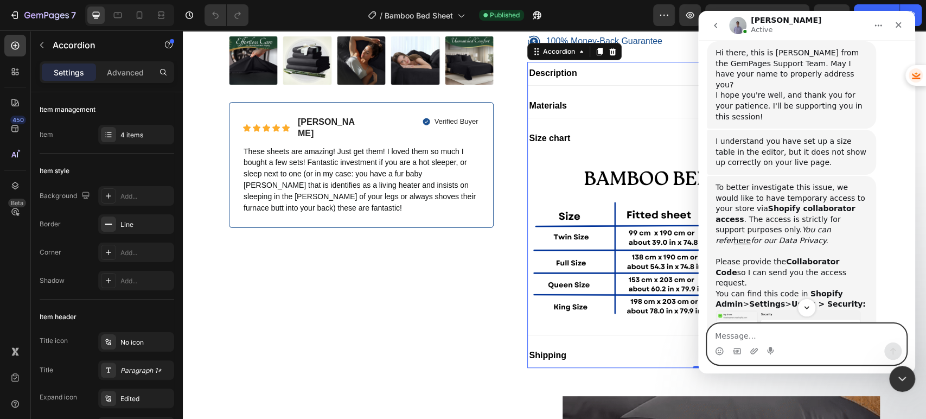
scroll to position [579, 0]
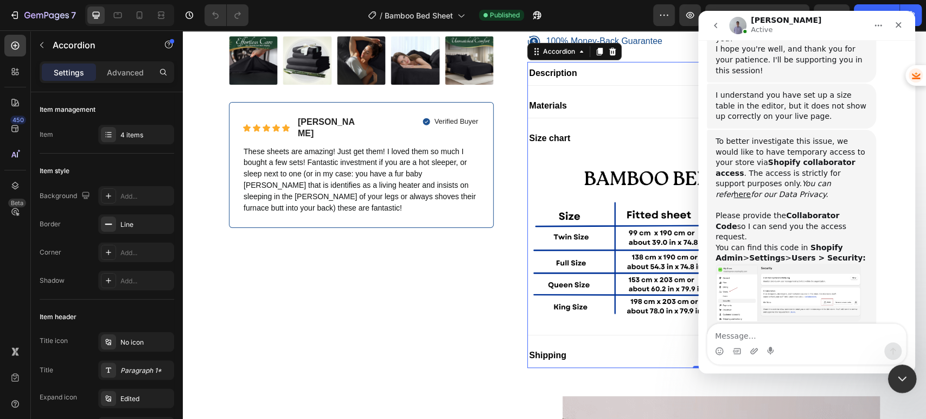
click at [898, 382] on icon "Close Intercom Messenger" at bounding box center [900, 377] width 13 height 13
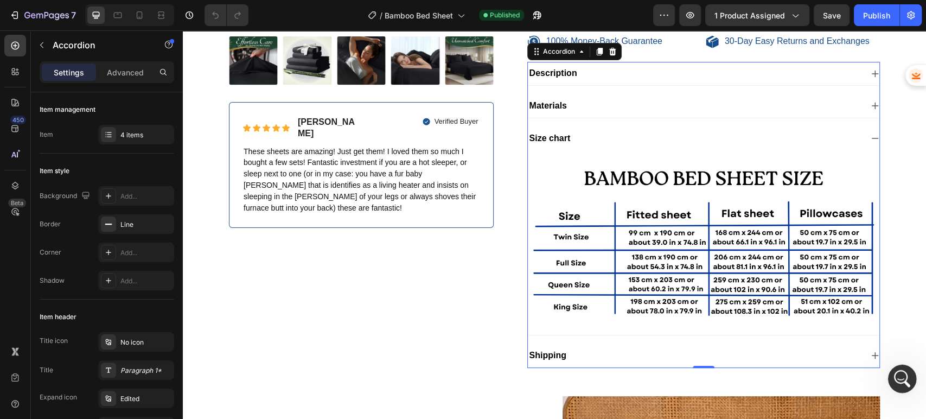
click at [898, 382] on icon "Open Intercom Messenger" at bounding box center [901, 377] width 18 height 18
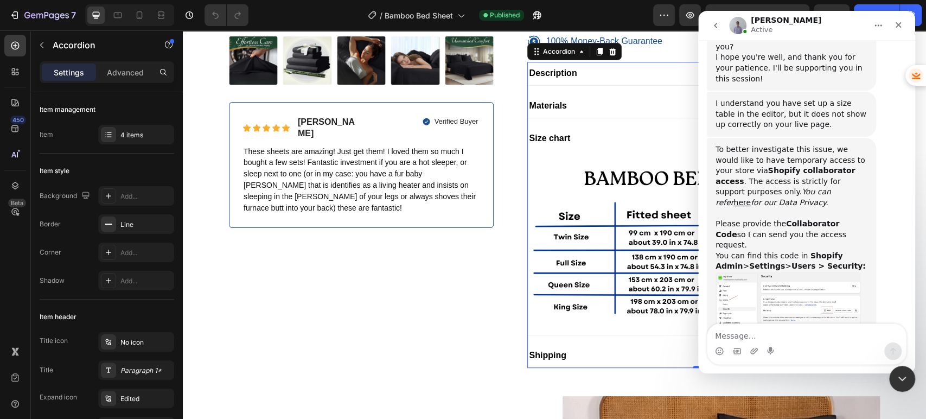
scroll to position [621, 0]
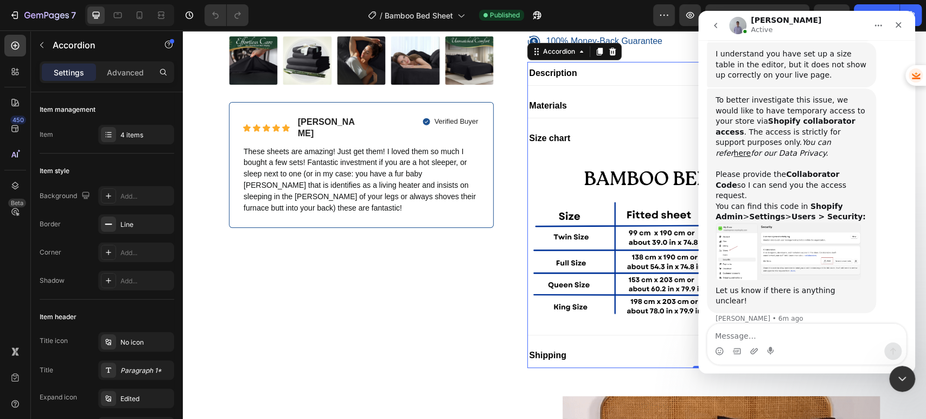
click at [714, 23] on icon "go back" at bounding box center [715, 25] width 9 height 9
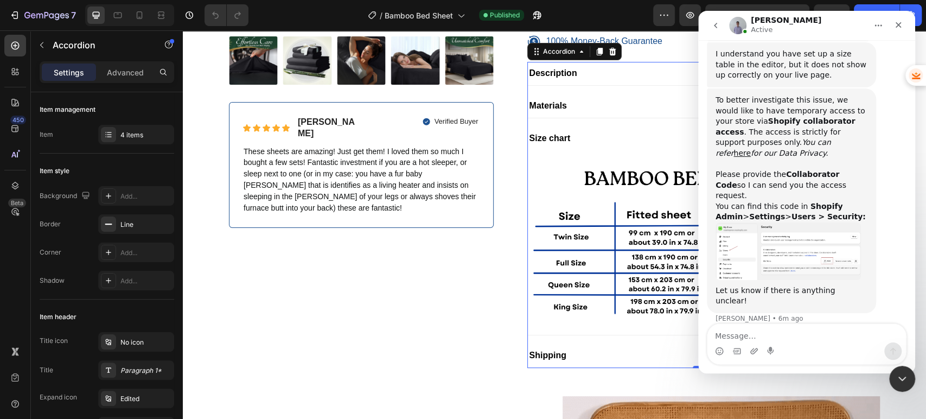
scroll to position [0, 0]
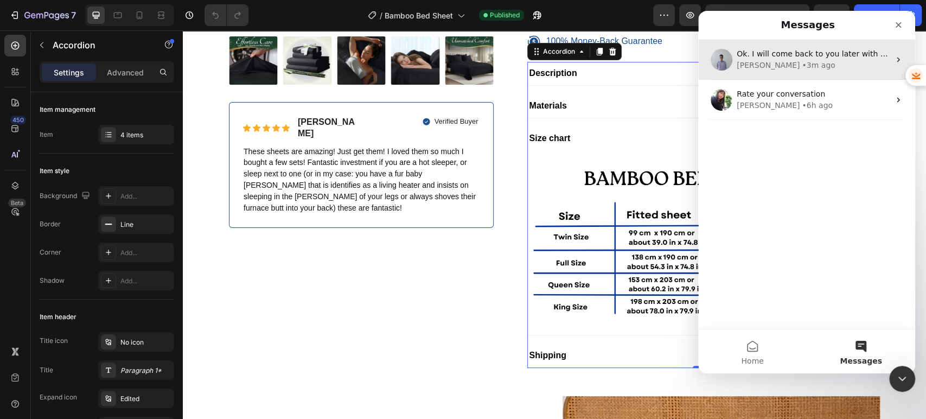
click at [804, 62] on div "Brad • 3m ago" at bounding box center [813, 65] width 153 height 11
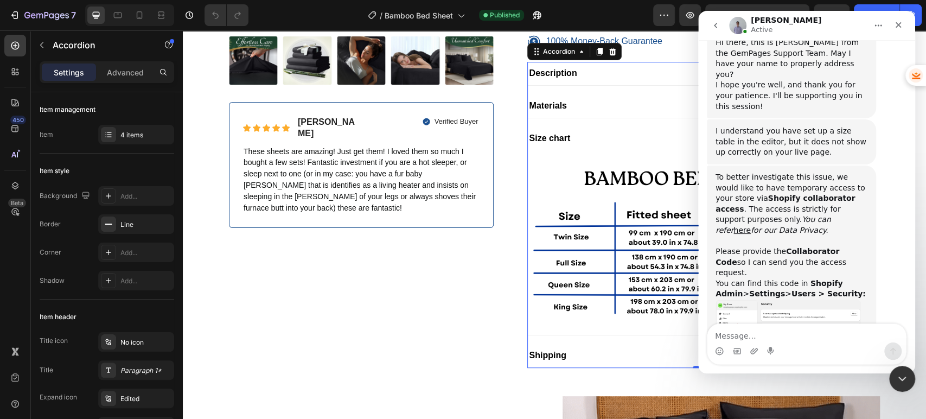
scroll to position [621, 0]
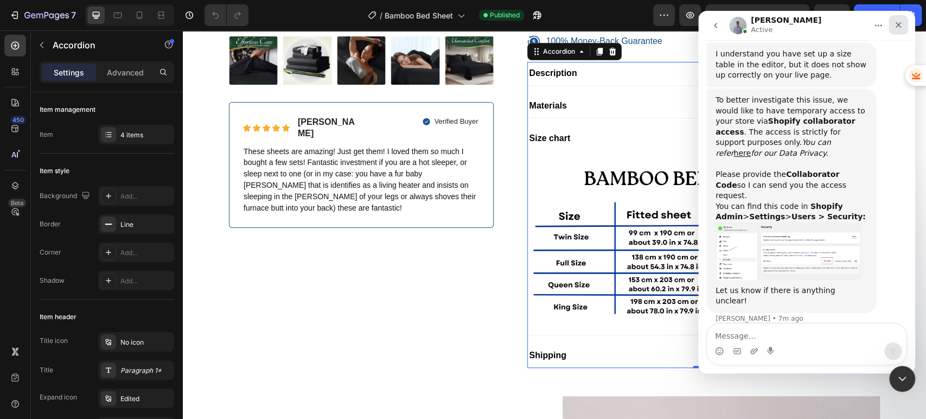
drag, startPoint x: 902, startPoint y: 27, endPoint x: 1417, endPoint y: 20, distance: 514.9
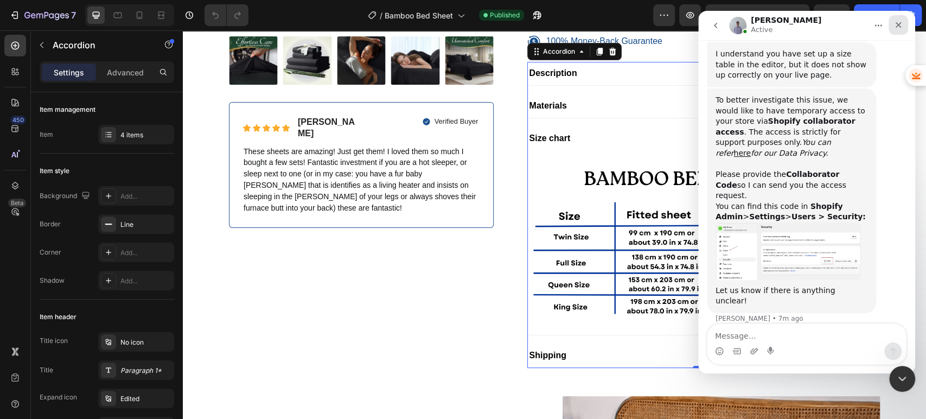
click at [902, 27] on icon "Close" at bounding box center [898, 25] width 9 height 9
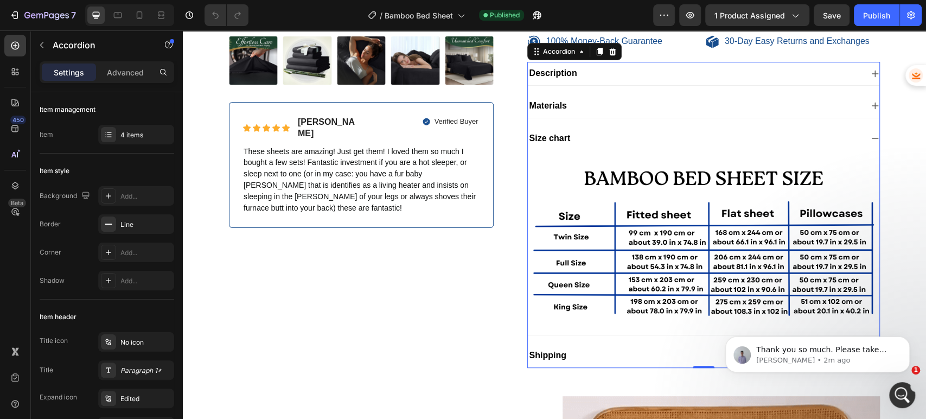
scroll to position [643, 0]
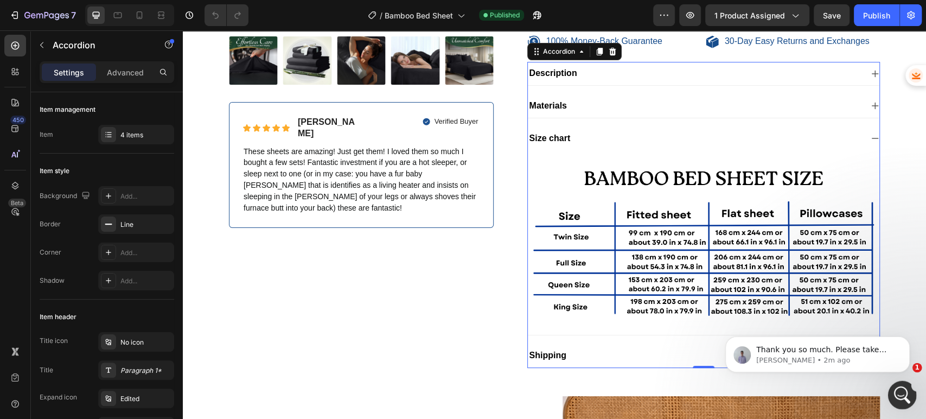
click at [901, 397] on icon "Open Intercom Messenger" at bounding box center [901, 394] width 18 height 18
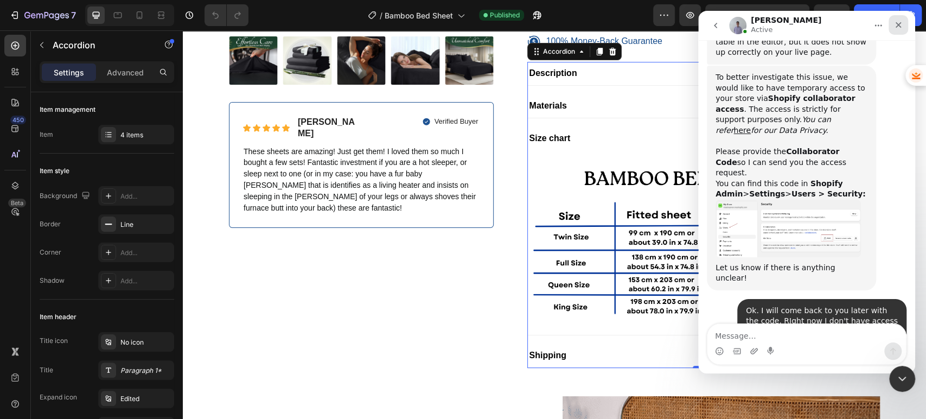
click at [896, 21] on icon "Close" at bounding box center [898, 25] width 9 height 9
